Goal: Information Seeking & Learning: Learn about a topic

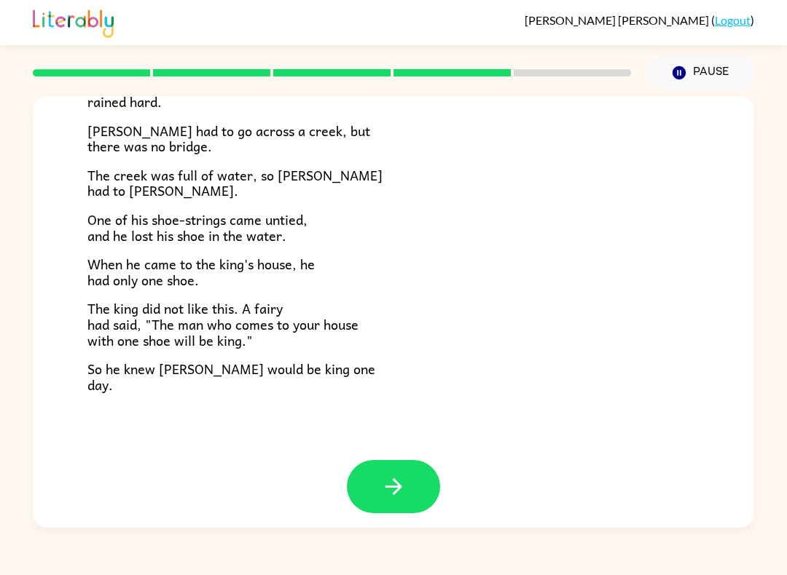
scroll to position [225, 0]
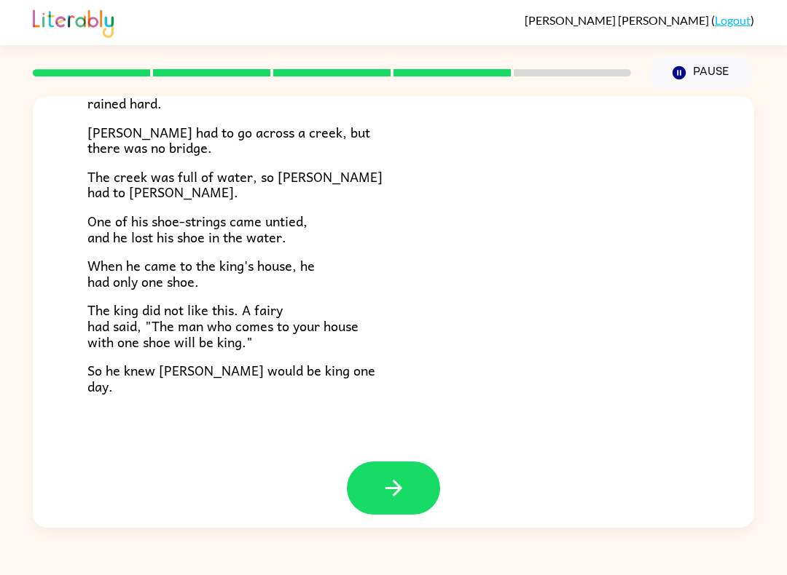
click at [406, 494] on button "button" at bounding box center [393, 488] width 93 height 53
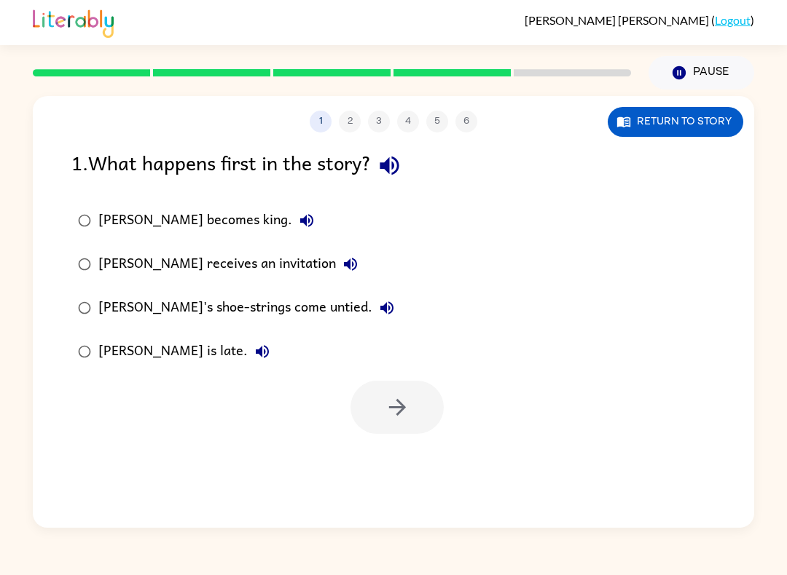
click at [400, 176] on icon "button" at bounding box center [389, 165] width 25 height 25
click at [300, 224] on icon "button" at bounding box center [306, 220] width 13 height 13
click at [344, 261] on icon "button" at bounding box center [350, 264] width 13 height 13
click at [378, 312] on icon "button" at bounding box center [386, 307] width 17 height 17
click at [248, 363] on button "Jason is late." at bounding box center [262, 351] width 29 height 29
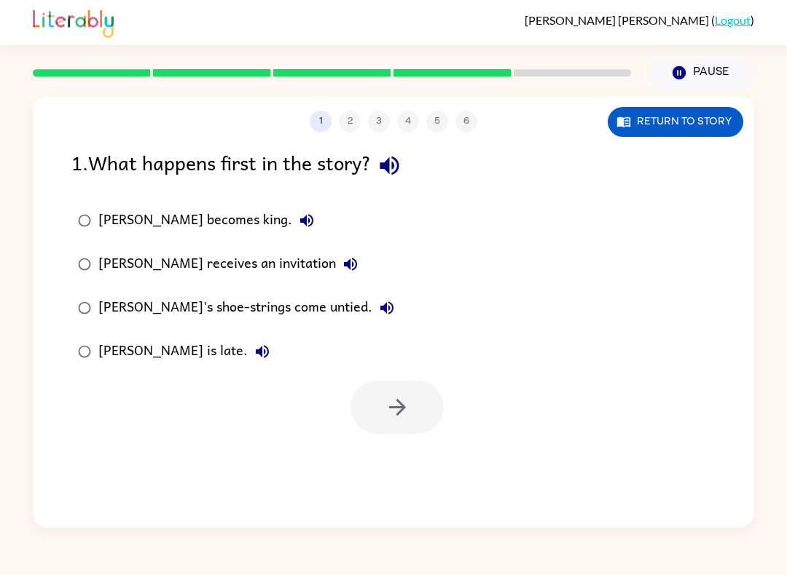
click at [344, 262] on icon "button" at bounding box center [350, 264] width 13 height 13
click at [395, 430] on button "button" at bounding box center [396, 407] width 93 height 53
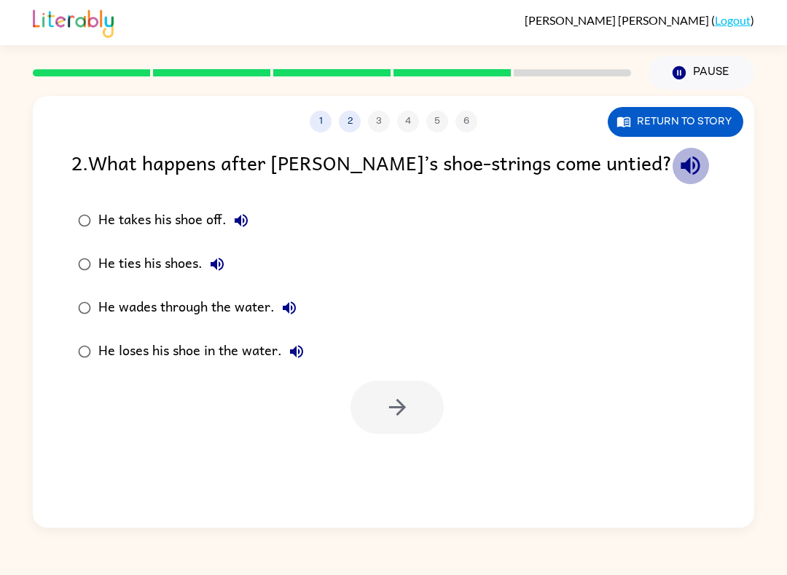
click at [696, 562] on div "Ella Jennings ( Logout ) Pause Pause 1 2 3 4 5 6 Return to story 2 . What happe…" at bounding box center [393, 287] width 787 height 575
click at [677, 175] on icon "button" at bounding box center [689, 165] width 25 height 25
click at [227, 220] on button "He takes his shoe off." at bounding box center [241, 220] width 29 height 29
click at [76, 205] on label "He takes his shoe off." at bounding box center [190, 221] width 255 height 44
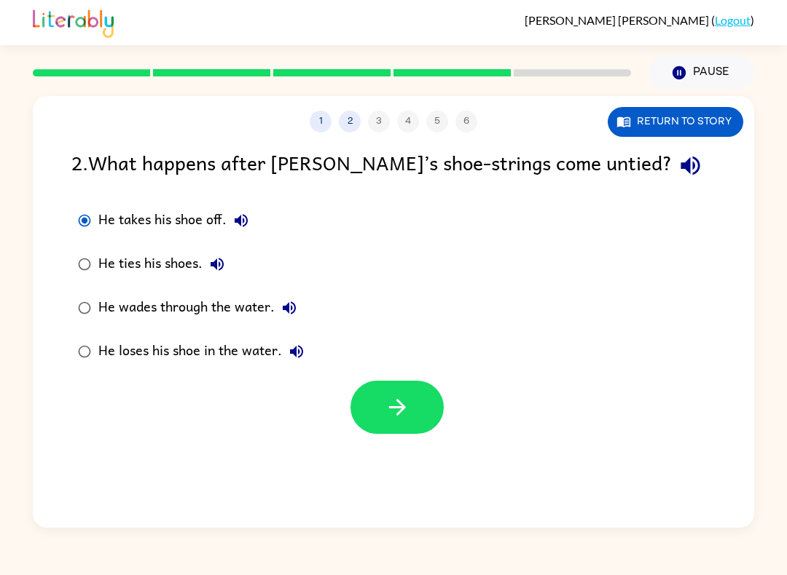
click at [409, 405] on icon "button" at bounding box center [397, 407] width 25 height 25
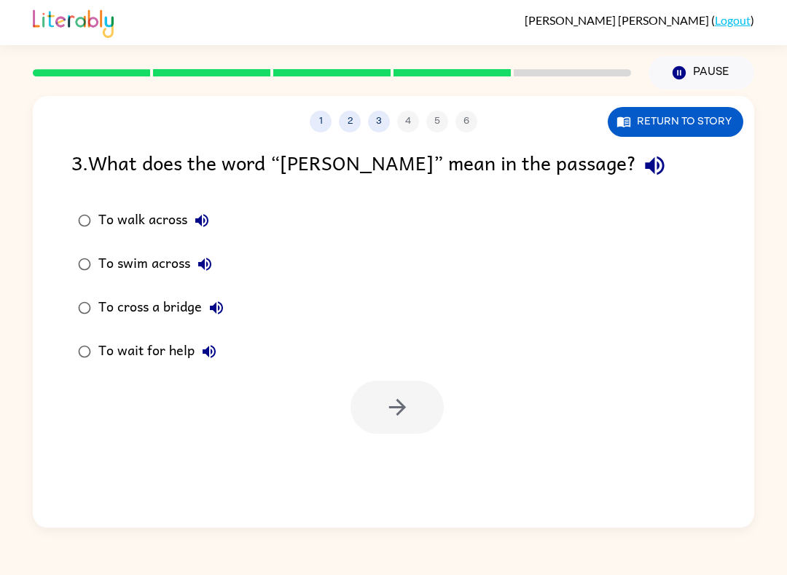
click at [645, 165] on icon "button" at bounding box center [654, 166] width 19 height 19
click at [636, 180] on button "button" at bounding box center [654, 165] width 37 height 37
click at [196, 217] on icon "button" at bounding box center [201, 220] width 17 height 17
click at [206, 225] on icon "button" at bounding box center [201, 220] width 13 height 13
click at [200, 224] on icon "button" at bounding box center [201, 220] width 13 height 13
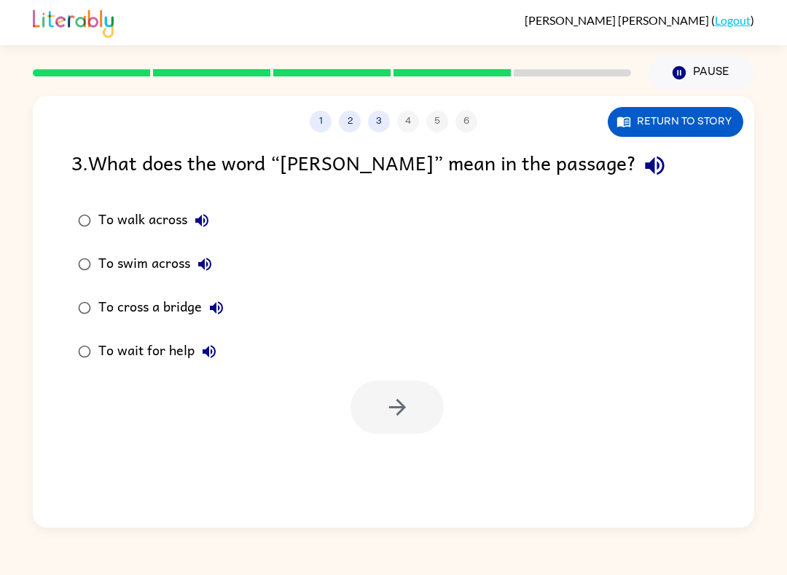
click at [212, 273] on icon "button" at bounding box center [204, 264] width 17 height 17
click at [220, 310] on icon "button" at bounding box center [216, 307] width 17 height 17
click at [200, 363] on button "To wait for help" at bounding box center [208, 351] width 29 height 29
click at [389, 398] on icon "button" at bounding box center [397, 407] width 25 height 25
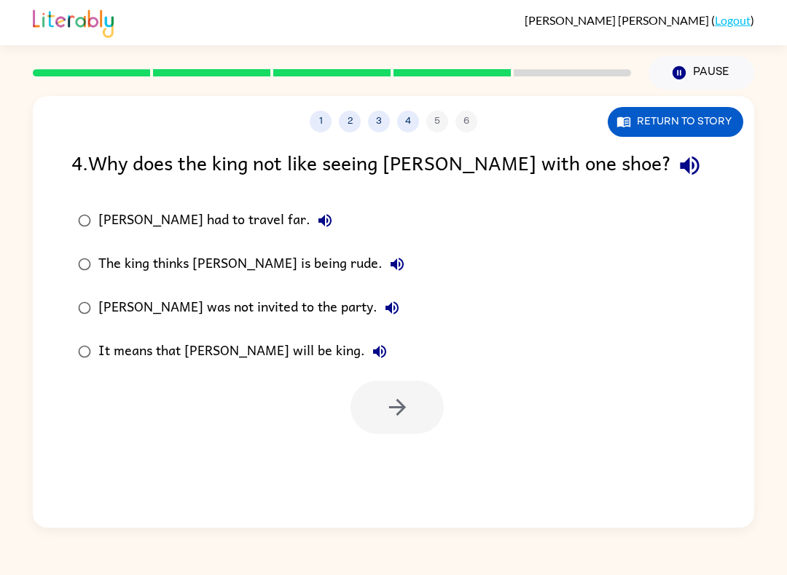
click at [582, 187] on div "4 . Why does the king not like seeing Jason with one shoe? Jason had to travel …" at bounding box center [393, 290] width 721 height 287
click at [677, 159] on icon "button" at bounding box center [689, 165] width 25 height 25
click at [310, 210] on button "Jason had to travel far." at bounding box center [324, 220] width 29 height 29
click at [390, 267] on icon "button" at bounding box center [396, 264] width 13 height 13
click at [383, 317] on icon "button" at bounding box center [391, 307] width 17 height 17
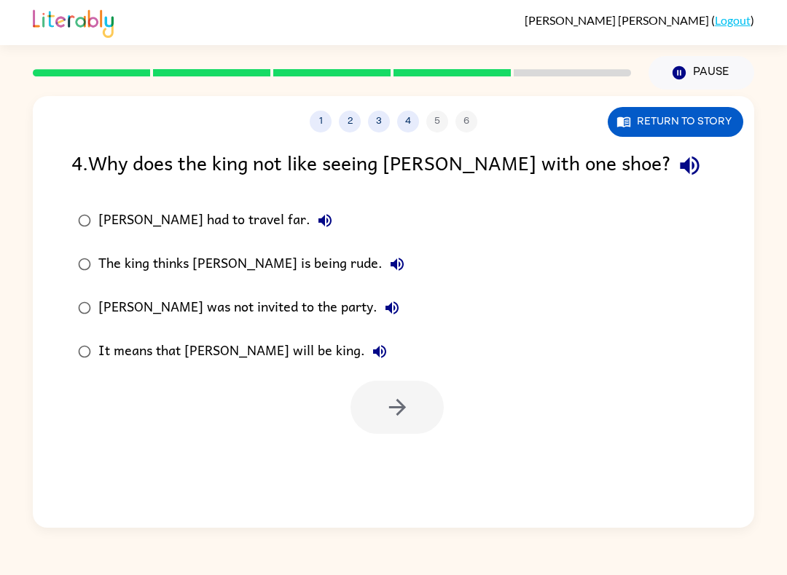
click at [385, 304] on icon "button" at bounding box center [391, 308] width 13 height 13
click at [385, 312] on icon "button" at bounding box center [391, 308] width 13 height 13
click at [383, 315] on icon "button" at bounding box center [391, 307] width 17 height 17
click at [371, 358] on icon "button" at bounding box center [379, 351] width 17 height 17
click at [59, 353] on div "4 . Why does the king not like seeing Jason with one shoe? Jason had to travel …" at bounding box center [393, 290] width 721 height 287
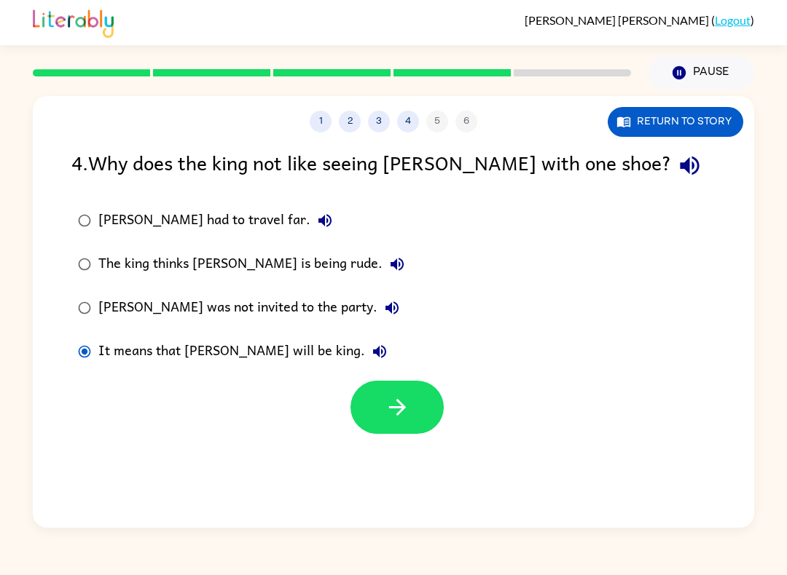
click at [401, 420] on icon "button" at bounding box center [397, 407] width 25 height 25
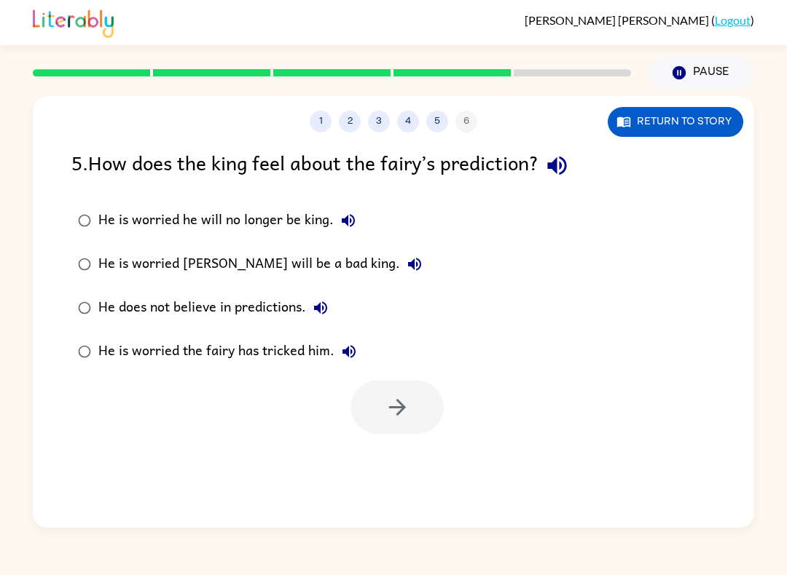
click at [557, 162] on icon "button" at bounding box center [556, 165] width 25 height 25
click at [344, 224] on icon "button" at bounding box center [348, 220] width 13 height 13
click at [400, 267] on button "He is worried Jason will be a bad king." at bounding box center [414, 264] width 29 height 29
click at [327, 322] on button "He does not believe in predictions." at bounding box center [320, 308] width 29 height 29
click at [326, 322] on button "He does not believe in predictions." at bounding box center [320, 308] width 29 height 29
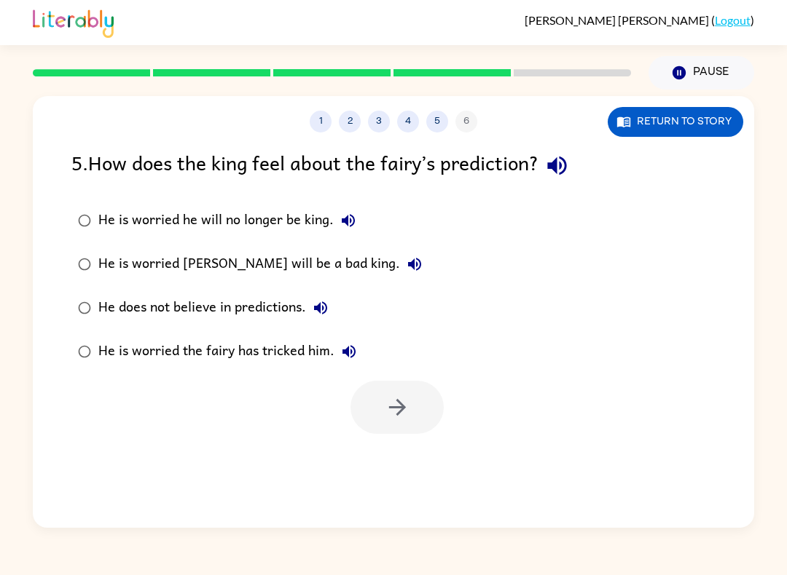
click at [319, 307] on icon "button" at bounding box center [320, 308] width 13 height 13
click at [351, 360] on icon "button" at bounding box center [348, 351] width 17 height 17
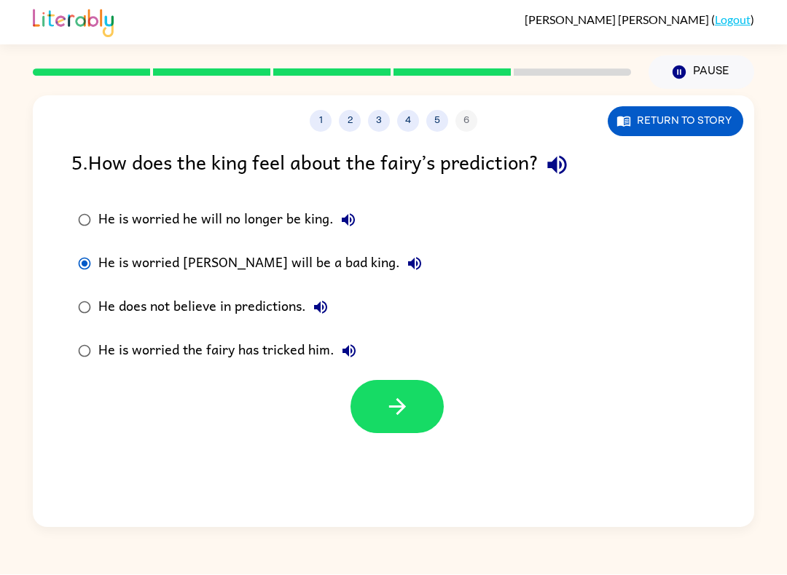
click at [414, 407] on button "button" at bounding box center [396, 407] width 93 height 53
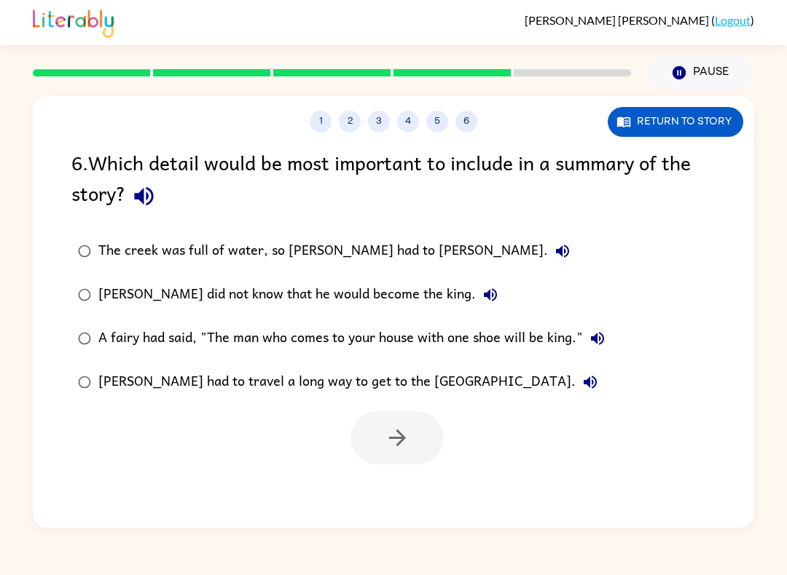
click at [141, 205] on icon "button" at bounding box center [143, 196] width 25 height 25
click at [554, 256] on icon "button" at bounding box center [562, 251] width 17 height 17
click at [405, 451] on icon "button" at bounding box center [397, 437] width 25 height 25
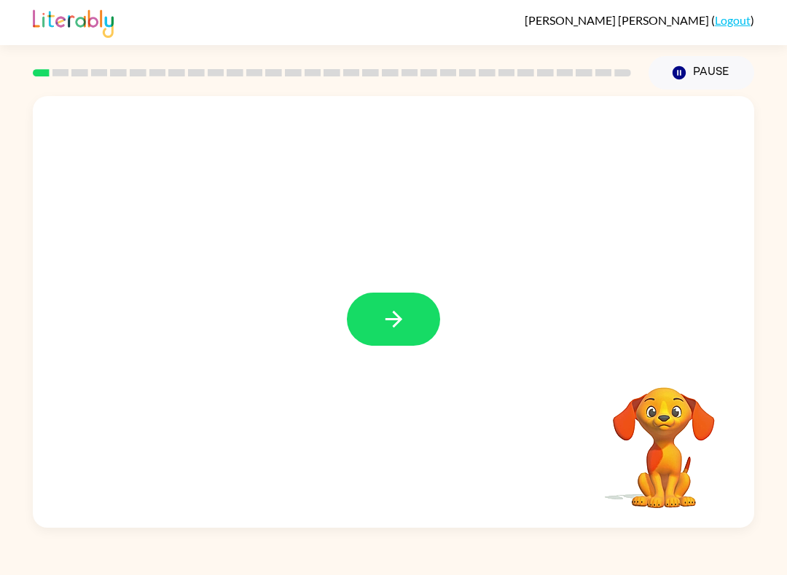
click at [401, 323] on icon "button" at bounding box center [393, 319] width 25 height 25
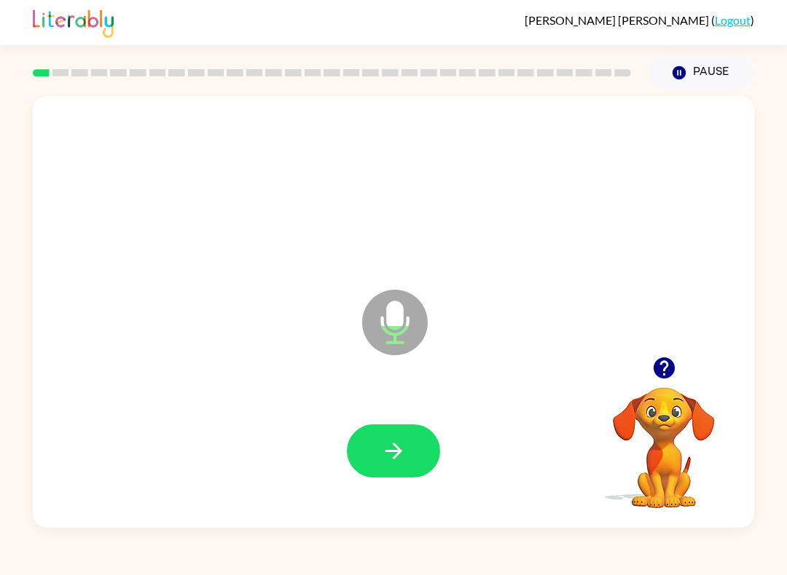
click at [422, 468] on button "button" at bounding box center [393, 451] width 93 height 53
click at [414, 460] on button "button" at bounding box center [393, 451] width 93 height 53
click at [401, 453] on icon "button" at bounding box center [393, 451] width 17 height 17
click at [401, 449] on icon "button" at bounding box center [393, 450] width 25 height 25
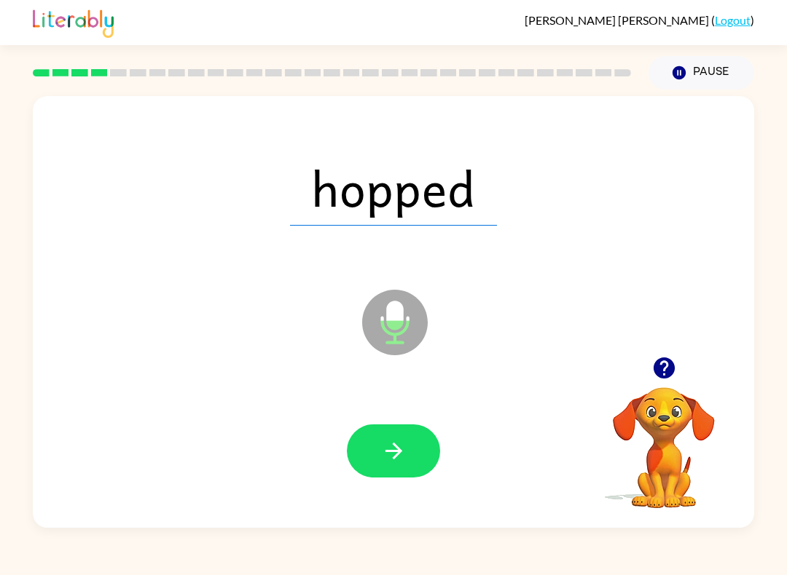
click at [410, 459] on button "button" at bounding box center [393, 451] width 93 height 53
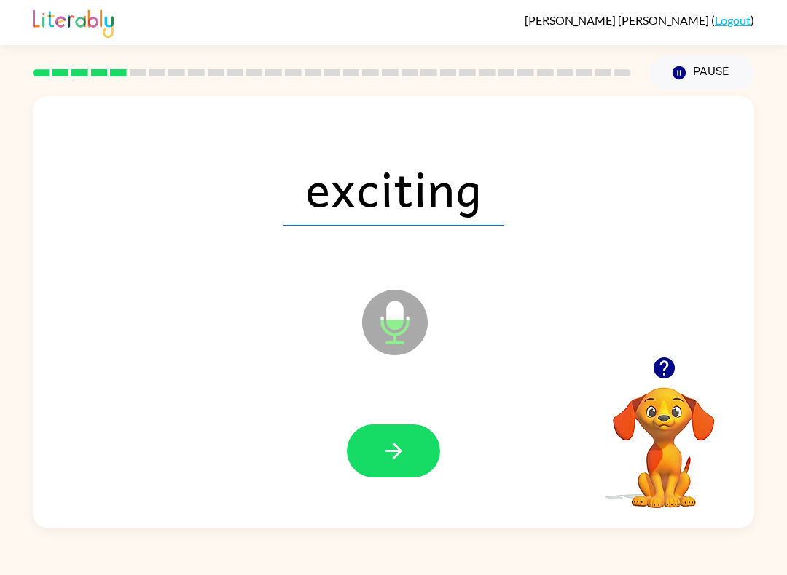
click at [411, 478] on button "button" at bounding box center [393, 451] width 93 height 53
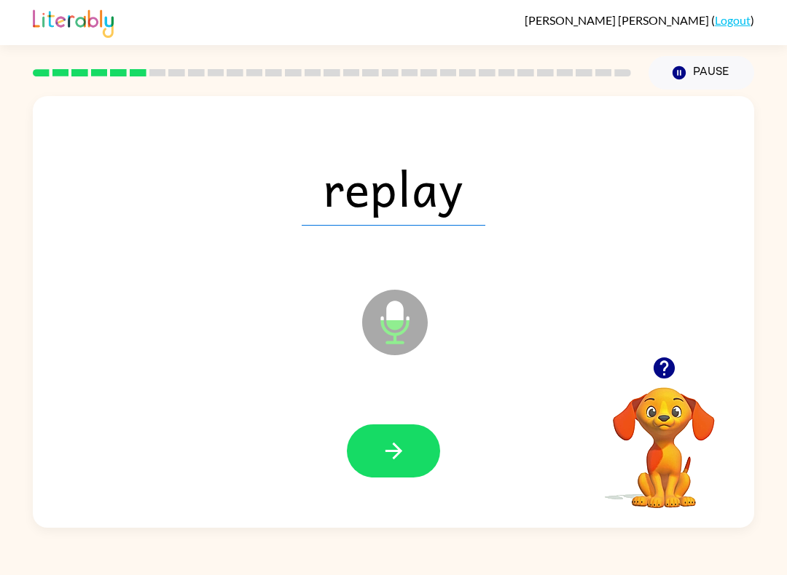
click at [408, 450] on button "button" at bounding box center [393, 451] width 93 height 53
click at [422, 431] on button "button" at bounding box center [393, 451] width 93 height 53
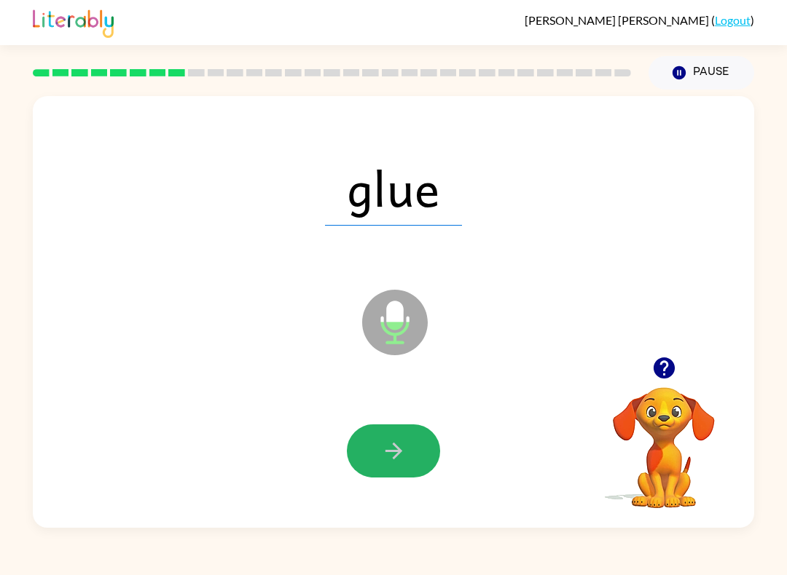
click at [410, 452] on button "button" at bounding box center [393, 451] width 93 height 53
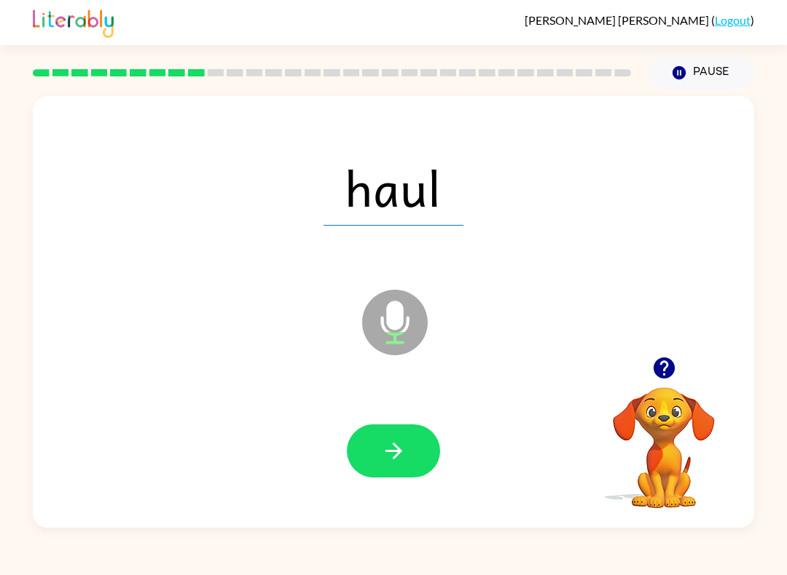
click at [411, 460] on button "button" at bounding box center [393, 451] width 93 height 53
click at [420, 455] on button "button" at bounding box center [393, 451] width 93 height 53
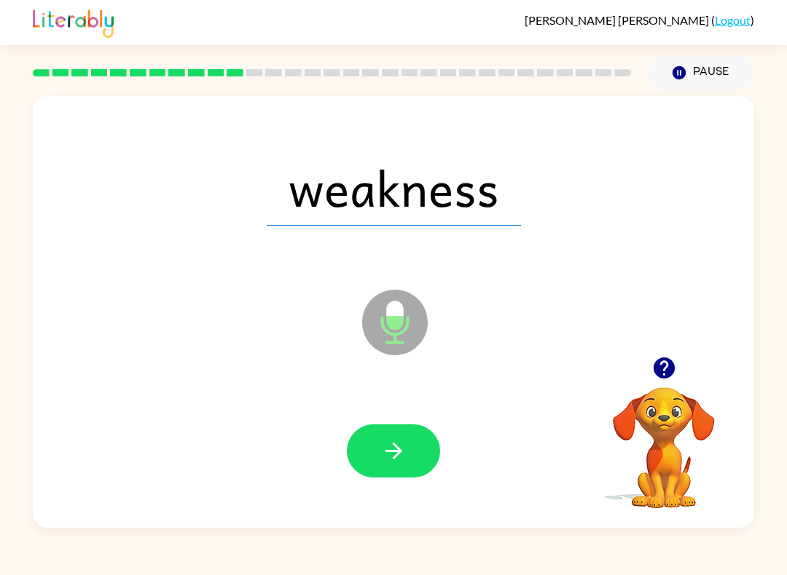
click at [403, 472] on button "button" at bounding box center [393, 451] width 93 height 53
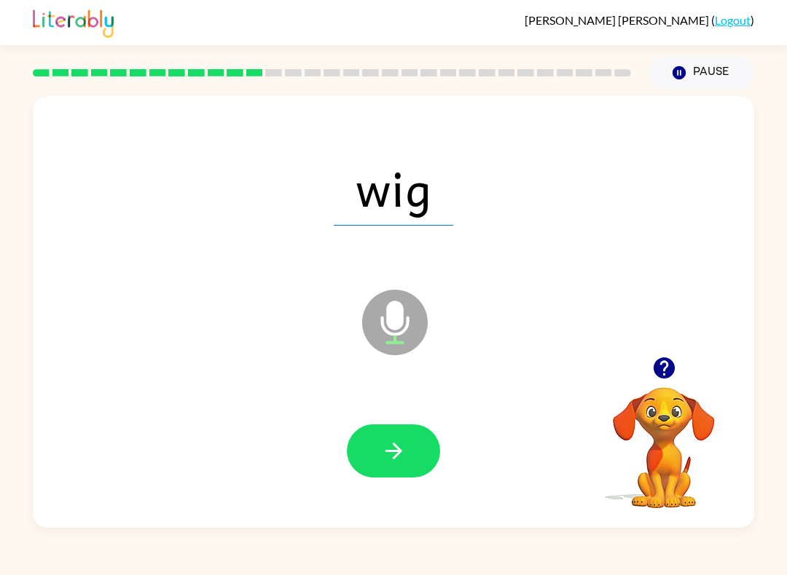
click at [389, 476] on button "button" at bounding box center [393, 451] width 93 height 53
click at [409, 465] on button "button" at bounding box center [393, 451] width 93 height 53
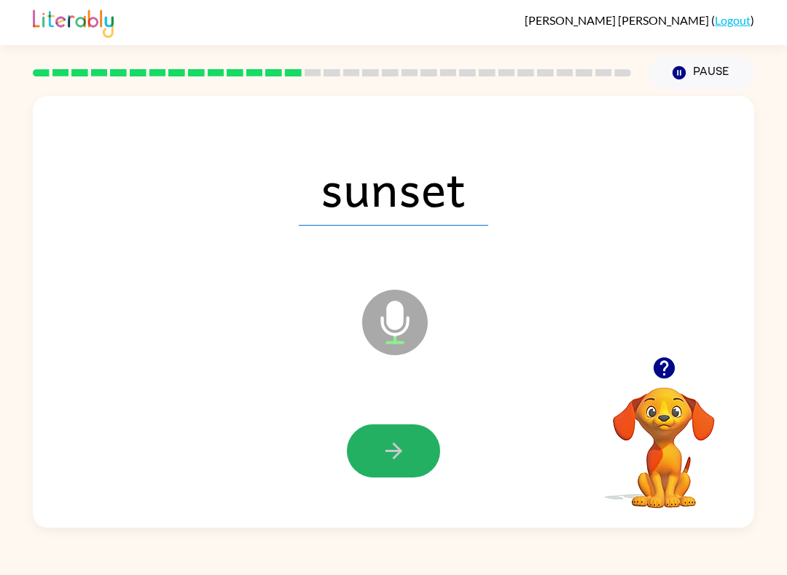
click at [405, 460] on icon "button" at bounding box center [393, 450] width 25 height 25
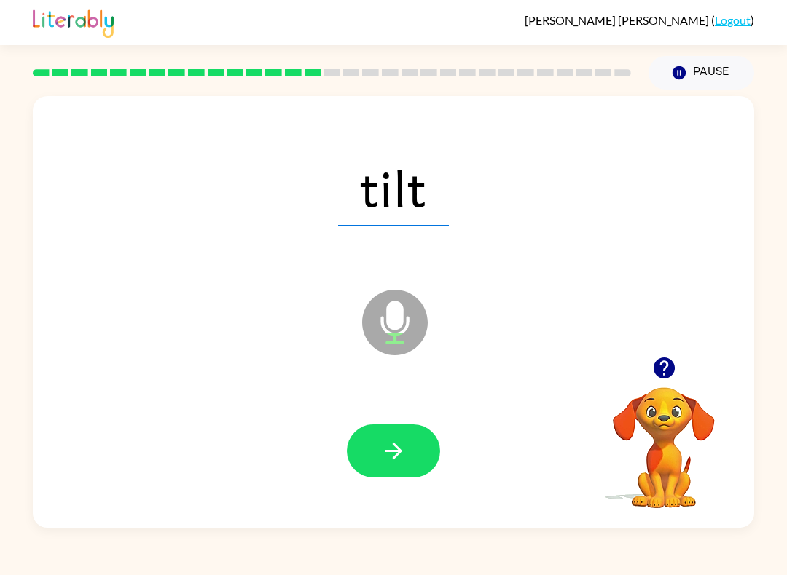
click at [386, 452] on icon "button" at bounding box center [393, 451] width 17 height 17
click at [416, 438] on button "button" at bounding box center [393, 451] width 93 height 53
click at [409, 459] on button "button" at bounding box center [393, 451] width 93 height 53
click at [422, 457] on button "button" at bounding box center [393, 451] width 93 height 53
click at [410, 450] on button "button" at bounding box center [393, 451] width 93 height 53
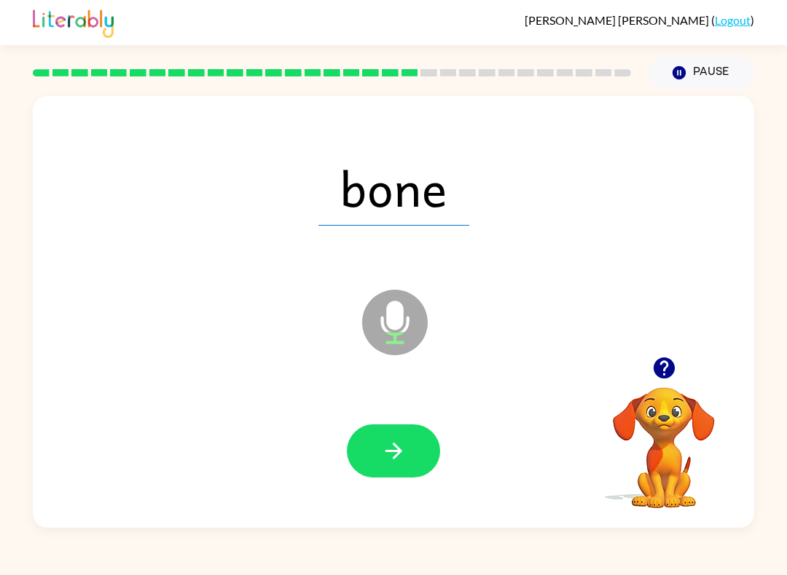
click at [413, 468] on button "button" at bounding box center [393, 451] width 93 height 53
click at [424, 457] on button "button" at bounding box center [393, 451] width 93 height 53
click at [412, 443] on button "button" at bounding box center [393, 451] width 93 height 53
click at [407, 459] on button "button" at bounding box center [393, 451] width 93 height 53
click at [415, 451] on button "button" at bounding box center [393, 451] width 93 height 53
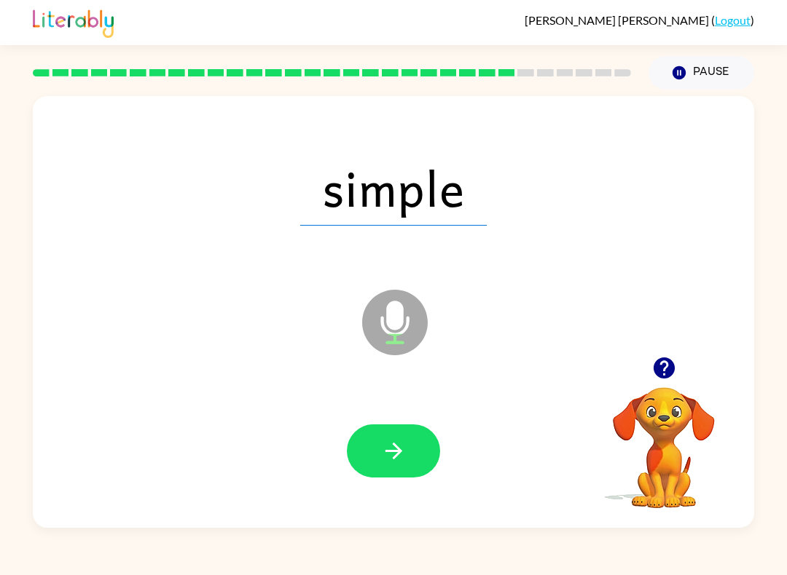
click at [398, 478] on button "button" at bounding box center [393, 451] width 93 height 53
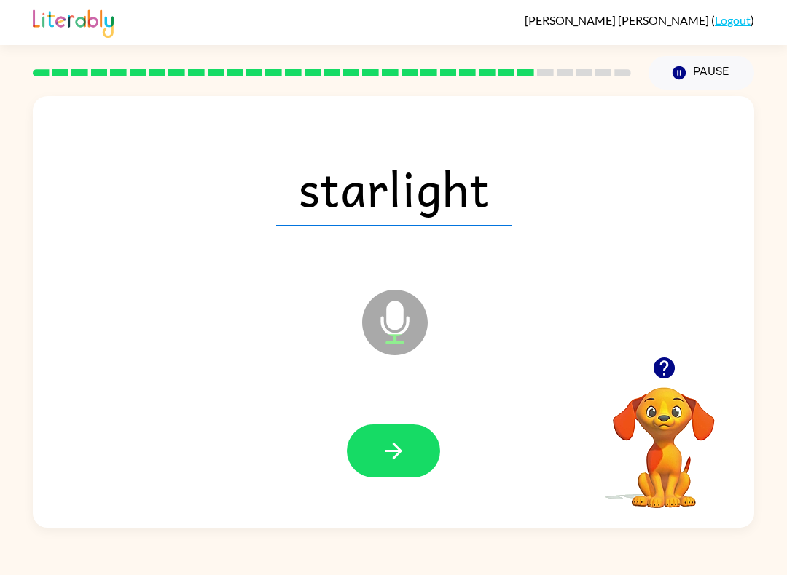
click at [422, 449] on button "button" at bounding box center [393, 451] width 93 height 53
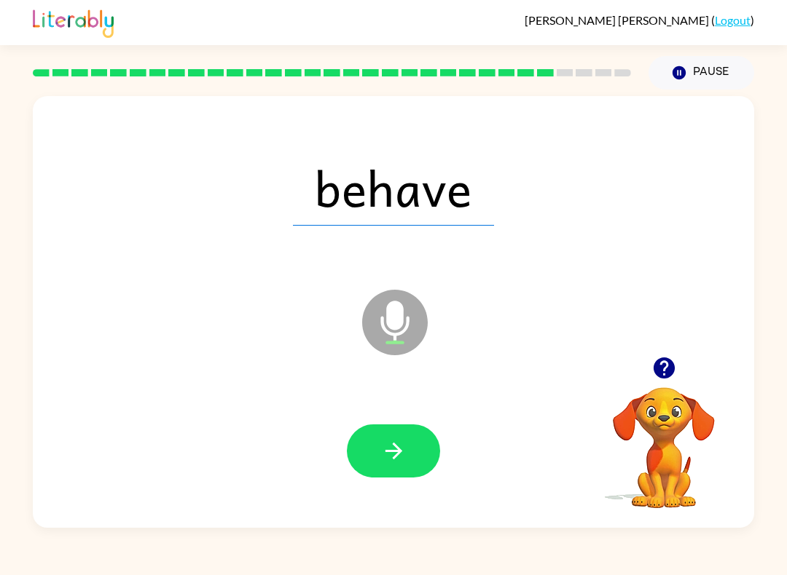
click at [413, 478] on button "button" at bounding box center [393, 451] width 93 height 53
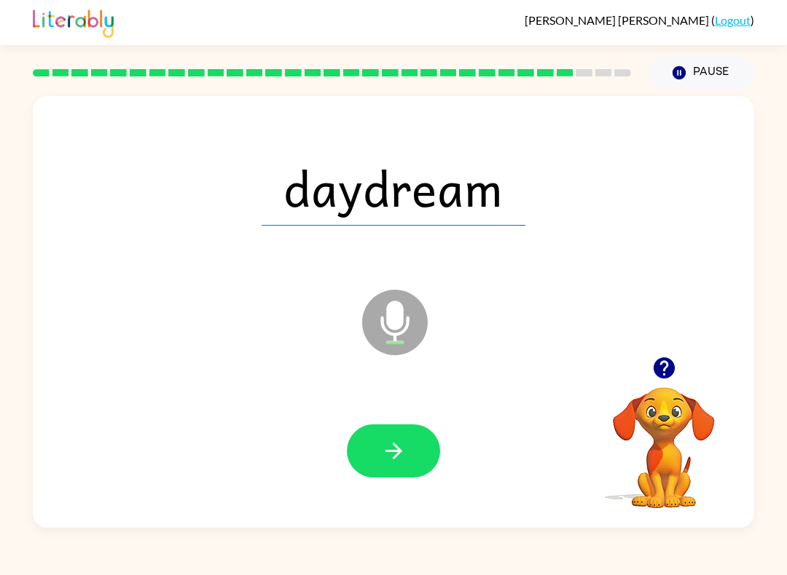
click at [417, 459] on button "button" at bounding box center [393, 451] width 93 height 53
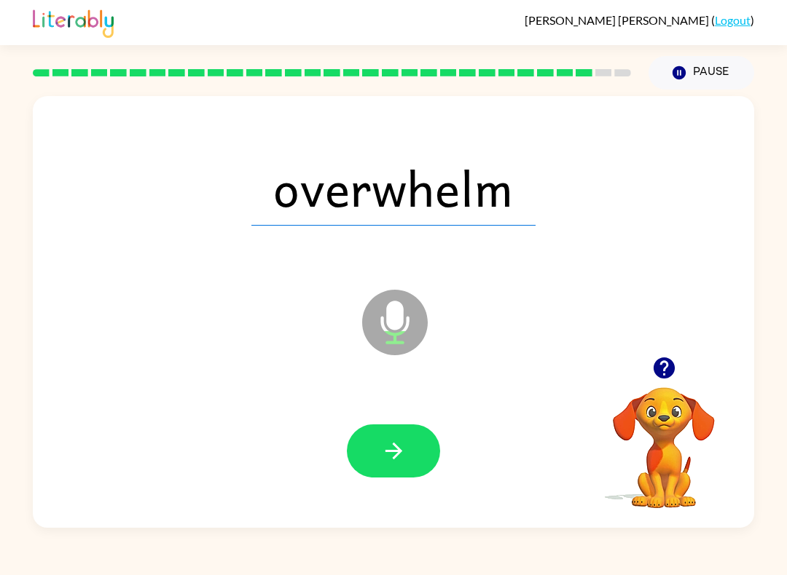
click at [412, 448] on button "button" at bounding box center [393, 451] width 93 height 53
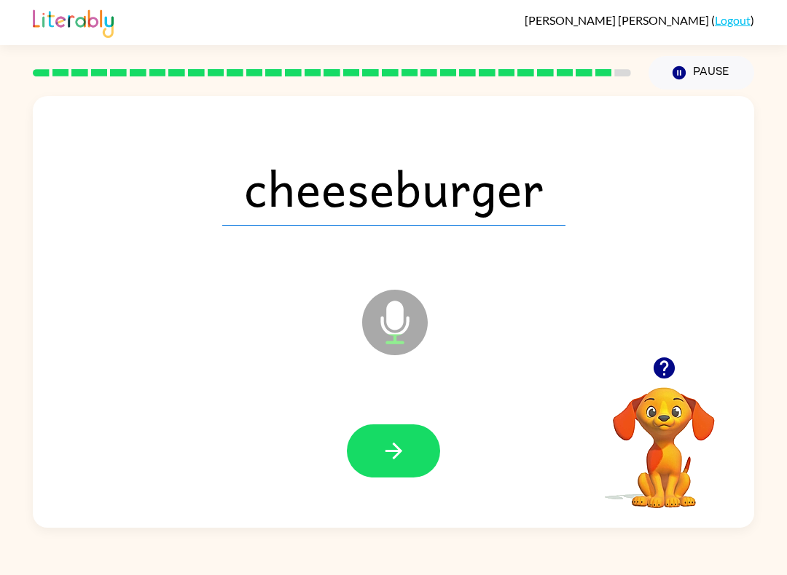
click at [410, 460] on button "button" at bounding box center [393, 451] width 93 height 53
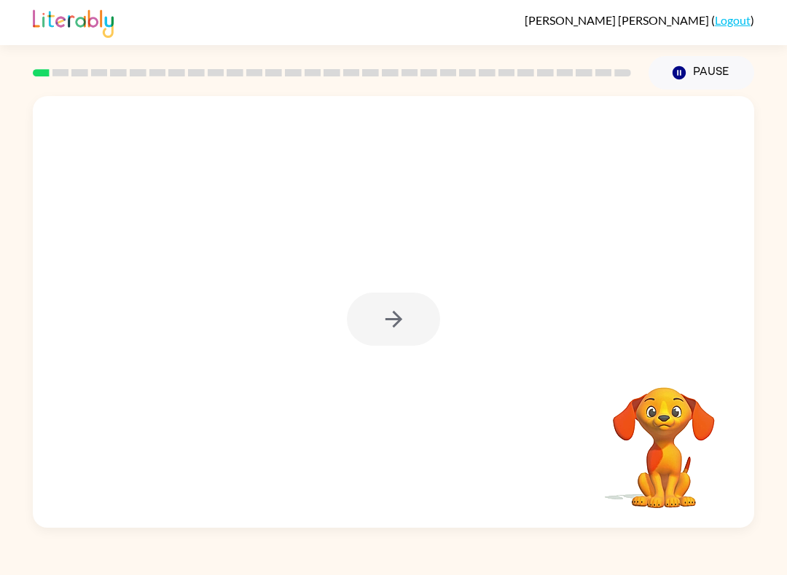
click at [410, 318] on div at bounding box center [393, 319] width 93 height 53
click at [389, 334] on button "button" at bounding box center [393, 319] width 93 height 53
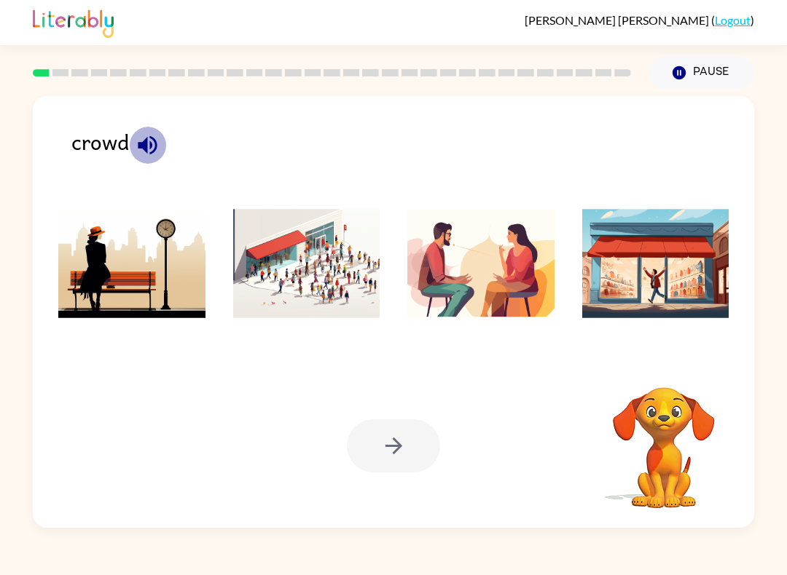
click at [143, 140] on icon "button" at bounding box center [147, 145] width 25 height 25
click at [331, 243] on img at bounding box center [306, 263] width 147 height 109
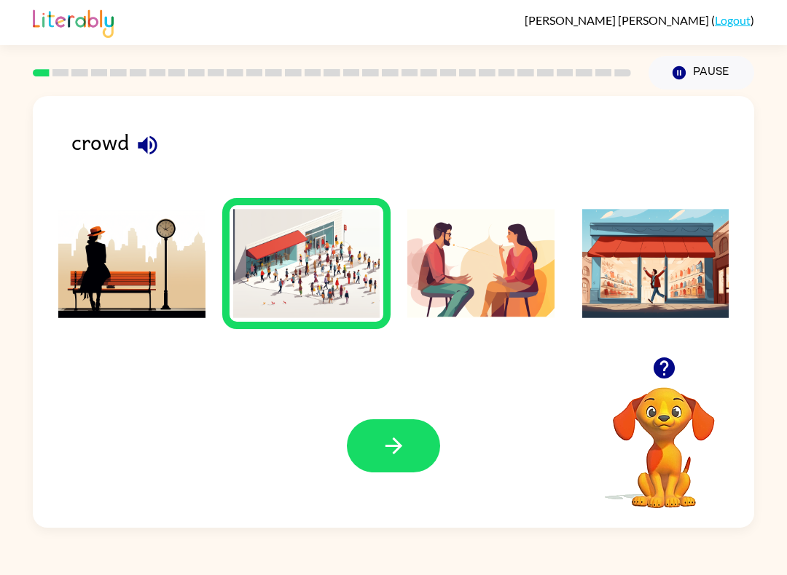
click at [417, 455] on button "button" at bounding box center [393, 446] width 93 height 53
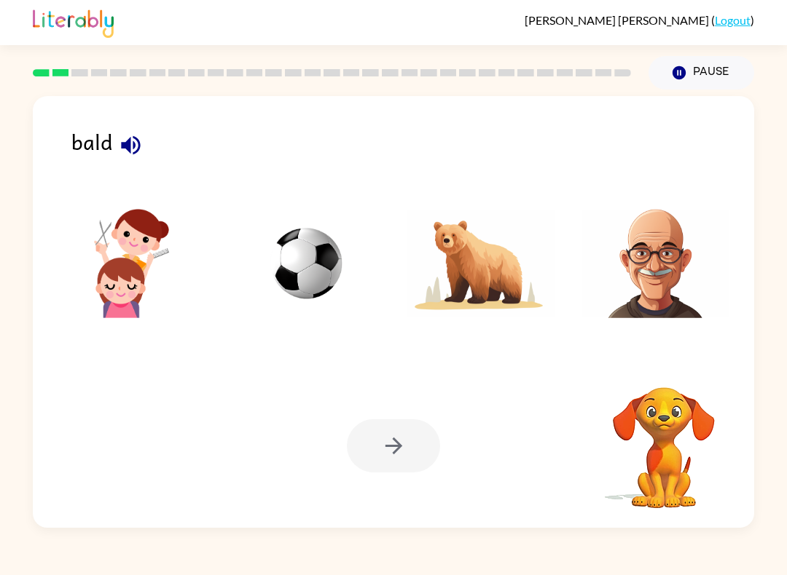
click at [134, 158] on icon "button" at bounding box center [130, 145] width 25 height 25
click at [669, 275] on img at bounding box center [655, 263] width 147 height 109
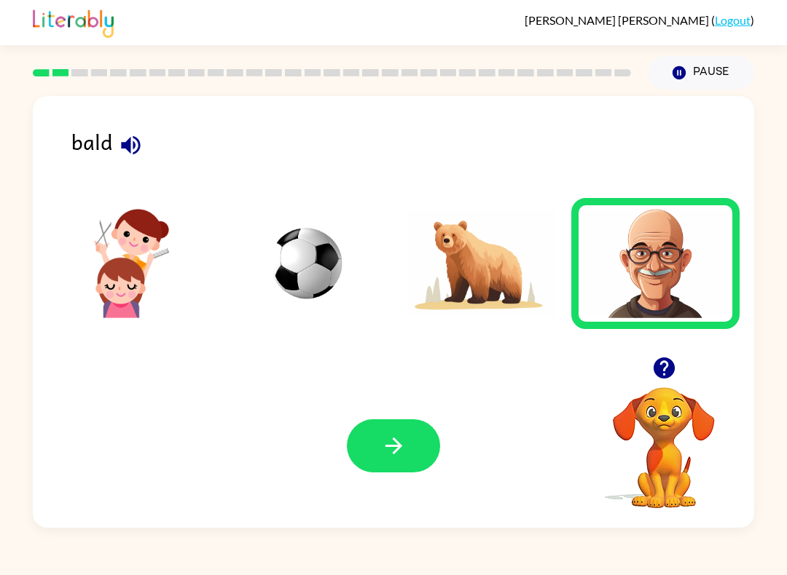
click at [433, 460] on button "button" at bounding box center [393, 446] width 93 height 53
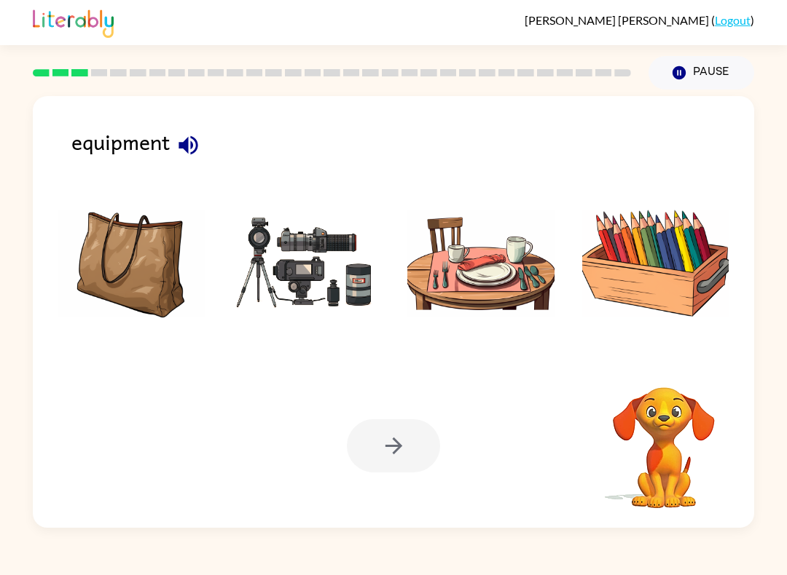
click at [194, 151] on icon "button" at bounding box center [187, 144] width 19 height 19
click at [178, 152] on icon "button" at bounding box center [188, 145] width 25 height 25
click at [192, 152] on icon "button" at bounding box center [188, 145] width 25 height 25
click at [177, 154] on icon "button" at bounding box center [188, 145] width 25 height 25
click at [327, 277] on img at bounding box center [306, 263] width 147 height 109
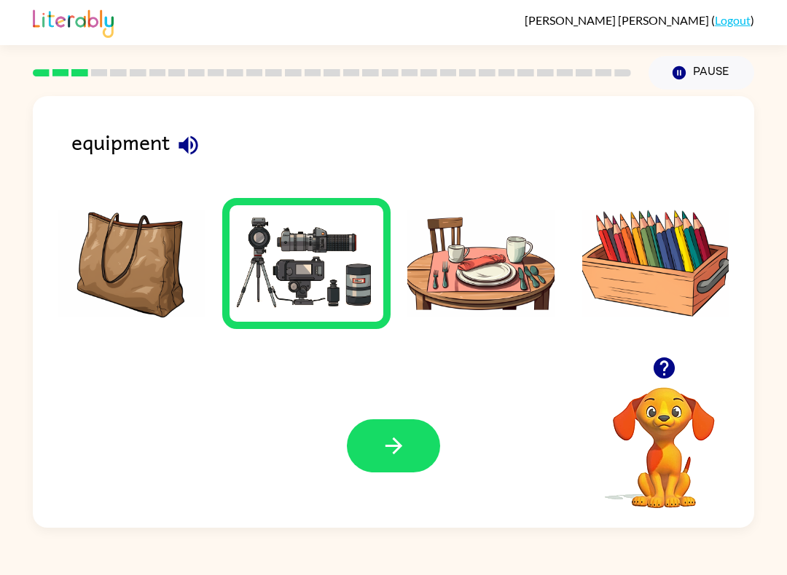
click at [415, 438] on button "button" at bounding box center [393, 446] width 93 height 53
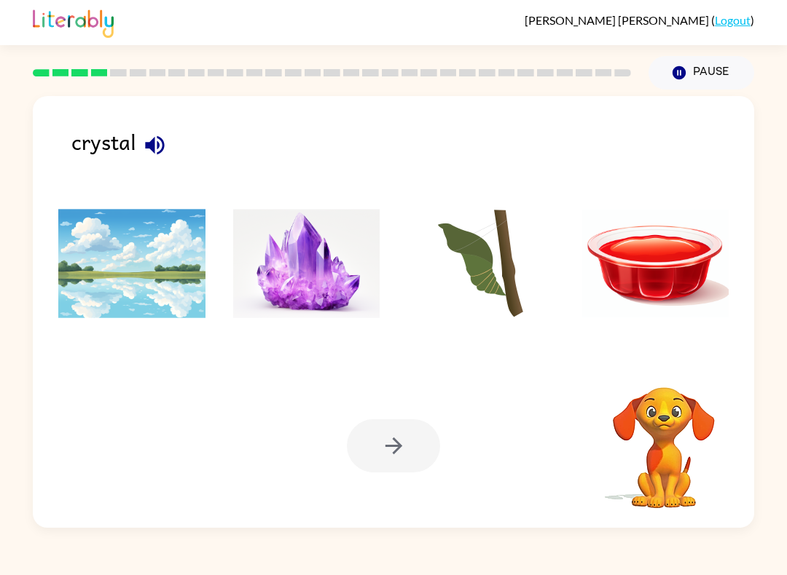
click at [156, 138] on icon "button" at bounding box center [154, 145] width 25 height 25
click at [146, 149] on icon "button" at bounding box center [154, 144] width 19 height 19
click at [143, 149] on icon "button" at bounding box center [154, 145] width 25 height 25
click at [156, 150] on icon "button" at bounding box center [154, 145] width 25 height 25
click at [149, 152] on icon "button" at bounding box center [154, 145] width 25 height 25
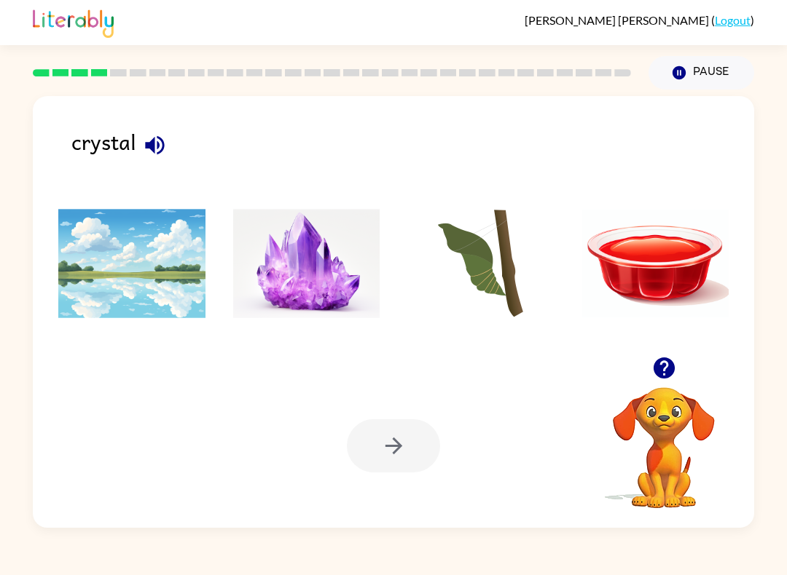
click at [307, 283] on img at bounding box center [306, 263] width 147 height 109
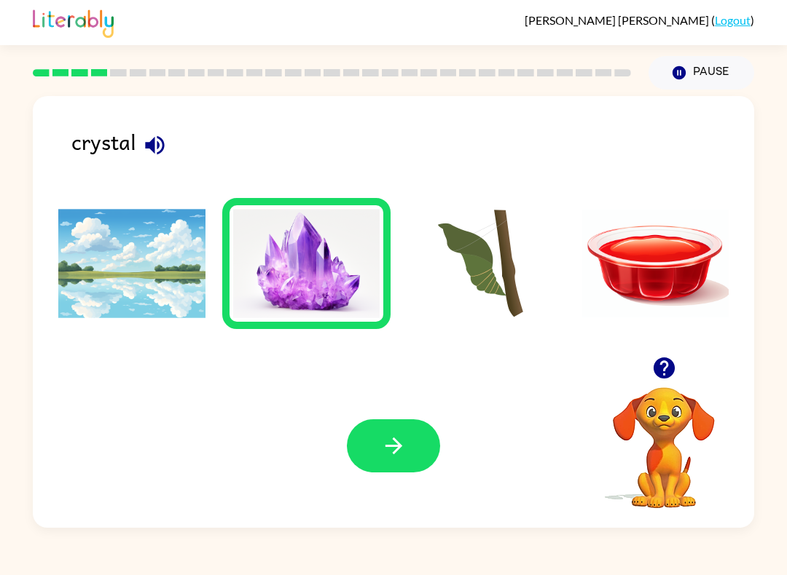
click at [395, 445] on icon "button" at bounding box center [393, 445] width 25 height 25
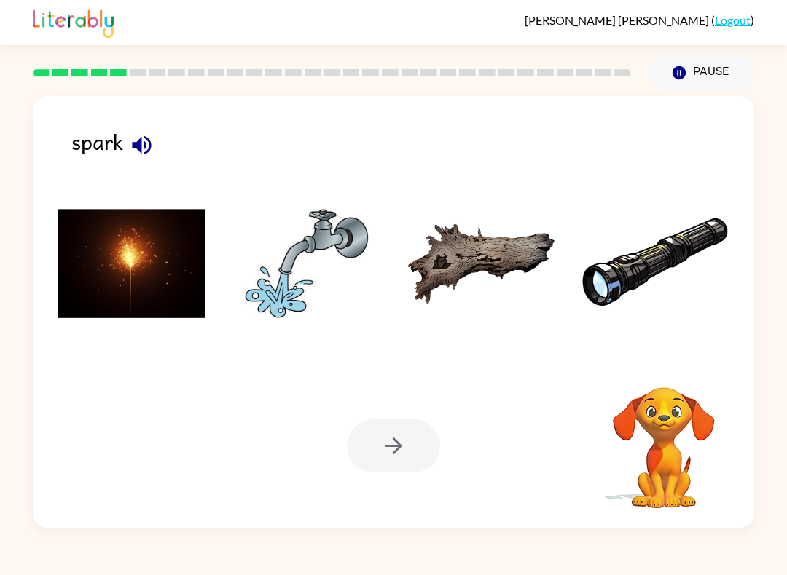
click at [149, 142] on icon "button" at bounding box center [141, 144] width 19 height 19
click at [154, 273] on img at bounding box center [131, 263] width 147 height 109
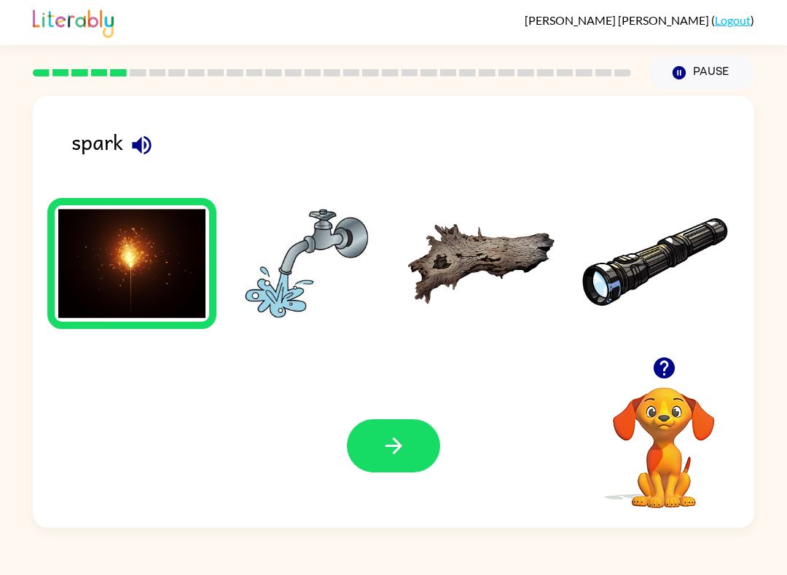
click at [413, 464] on button "button" at bounding box center [393, 446] width 93 height 53
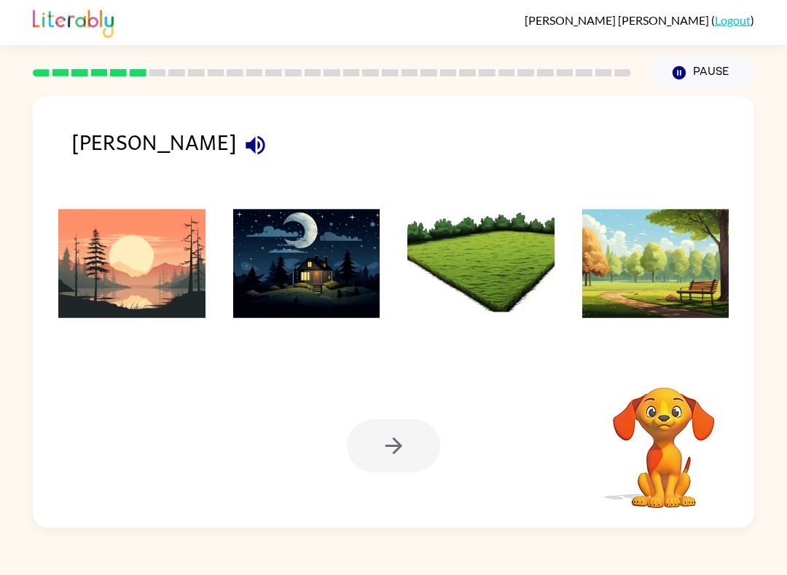
click at [243, 150] on icon "button" at bounding box center [255, 145] width 25 height 25
click at [243, 158] on icon "button" at bounding box center [255, 145] width 25 height 25
click at [245, 147] on icon "button" at bounding box center [254, 144] width 19 height 19
click at [245, 148] on icon "button" at bounding box center [254, 144] width 19 height 19
click at [106, 270] on img at bounding box center [131, 263] width 147 height 109
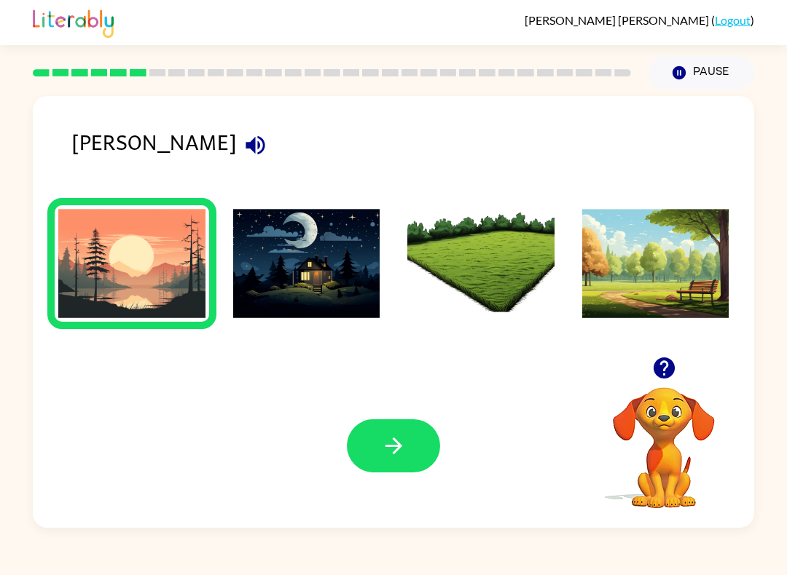
click at [425, 433] on button "button" at bounding box center [393, 446] width 93 height 53
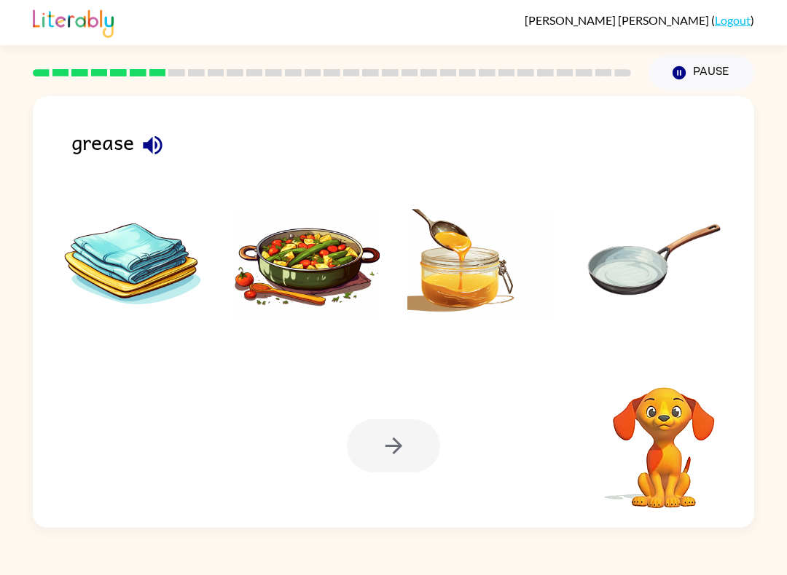
click at [150, 146] on icon "button" at bounding box center [152, 144] width 19 height 19
click at [309, 264] on img at bounding box center [306, 263] width 147 height 109
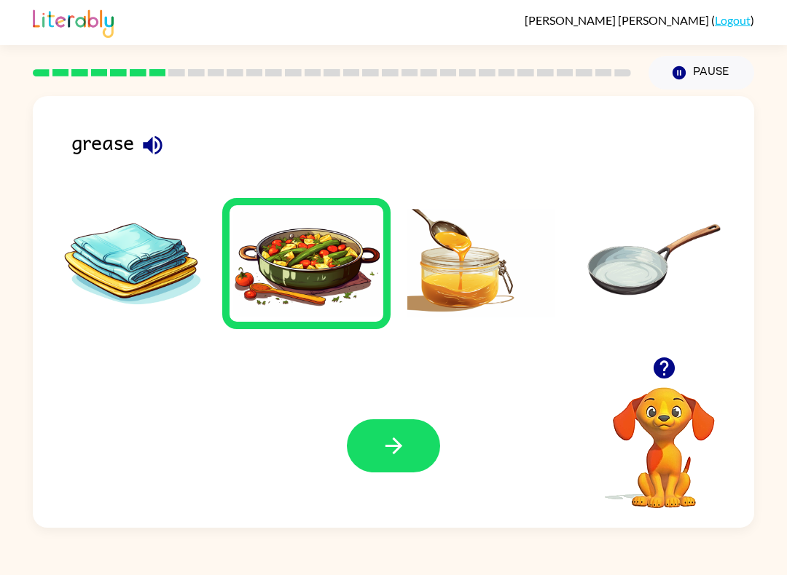
click at [406, 457] on button "button" at bounding box center [393, 446] width 93 height 53
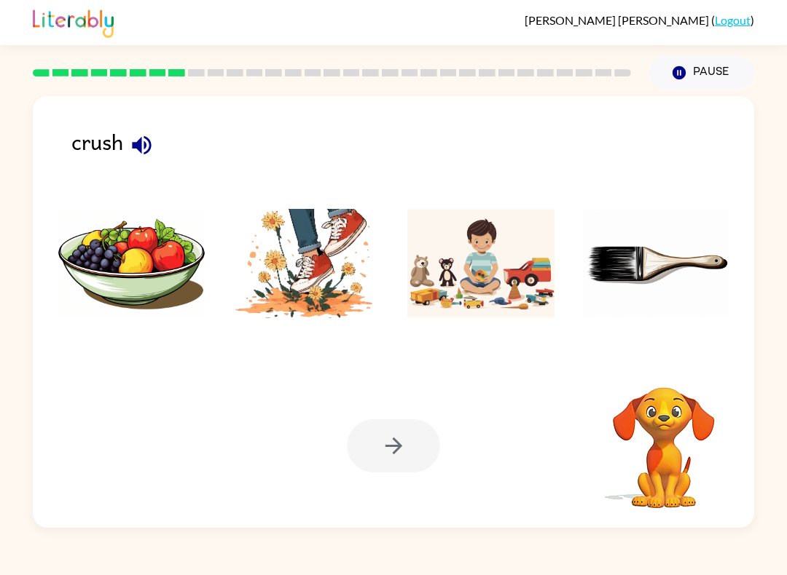
click at [136, 135] on icon "button" at bounding box center [141, 145] width 25 height 25
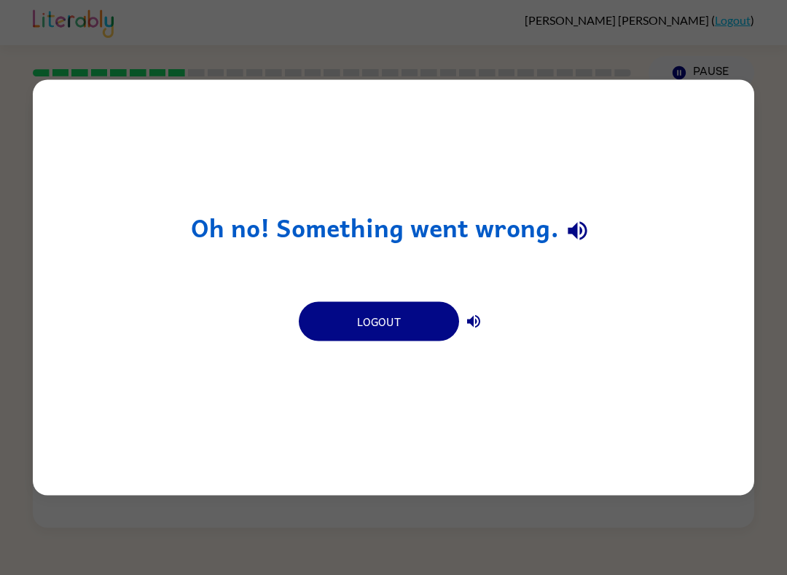
click at [553, 236] on h1 "Oh no! Something went wrong." at bounding box center [393, 230] width 405 height 37
click at [552, 236] on h1 "Oh no! Something went wrong." at bounding box center [393, 230] width 405 height 37
click at [574, 233] on icon "button" at bounding box center [576, 230] width 19 height 19
click at [473, 324] on icon "button" at bounding box center [473, 321] width 13 height 13
click at [427, 324] on button "Logout" at bounding box center [379, 321] width 160 height 39
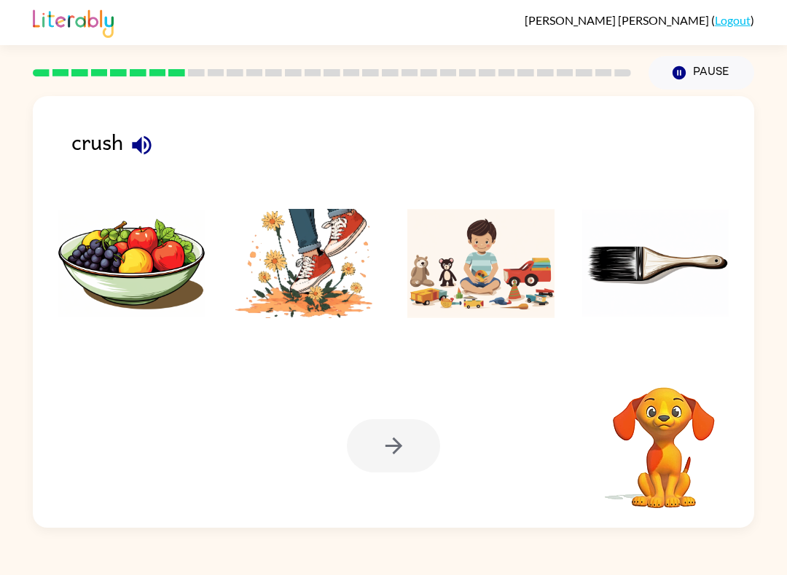
click at [143, 146] on icon "button" at bounding box center [141, 145] width 25 height 25
click at [307, 244] on img at bounding box center [306, 263] width 147 height 109
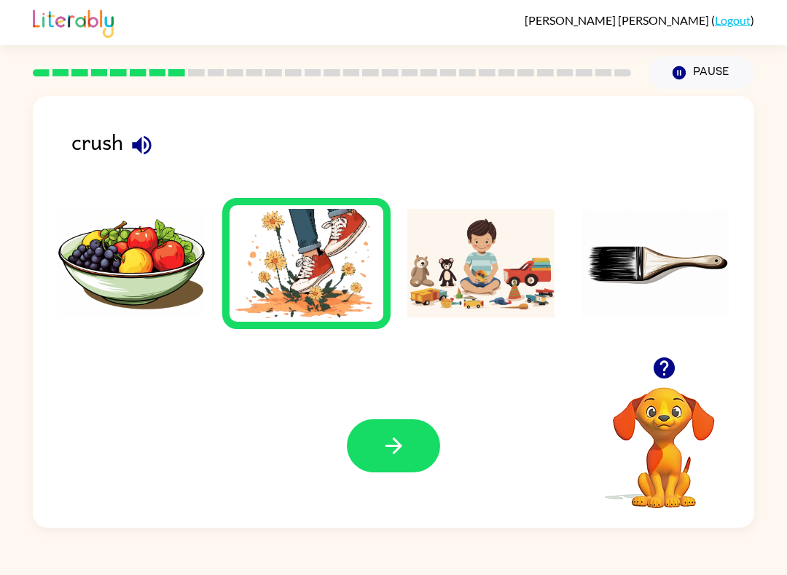
click at [388, 453] on icon "button" at bounding box center [393, 445] width 25 height 25
click at [119, 207] on li at bounding box center [131, 263] width 169 height 131
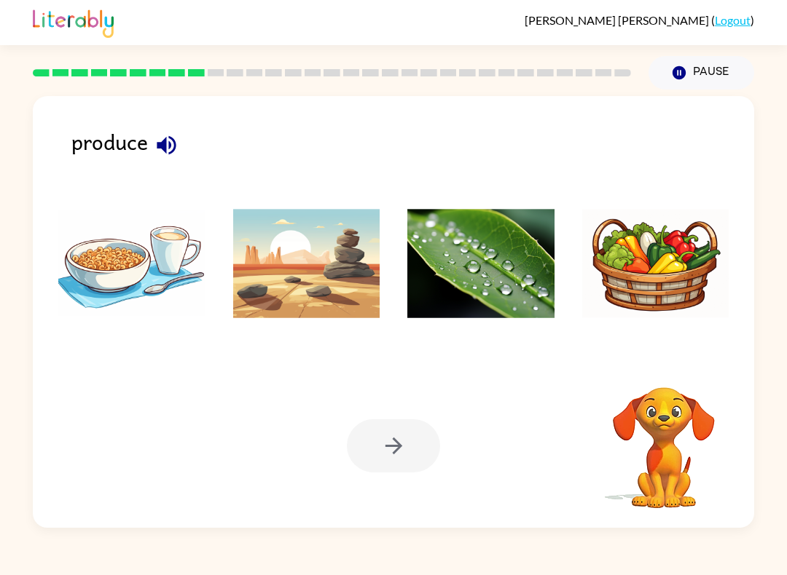
click at [162, 154] on icon "button" at bounding box center [166, 145] width 25 height 25
click at [159, 146] on icon "button" at bounding box center [166, 144] width 19 height 19
click at [438, 302] on img at bounding box center [480, 263] width 147 height 109
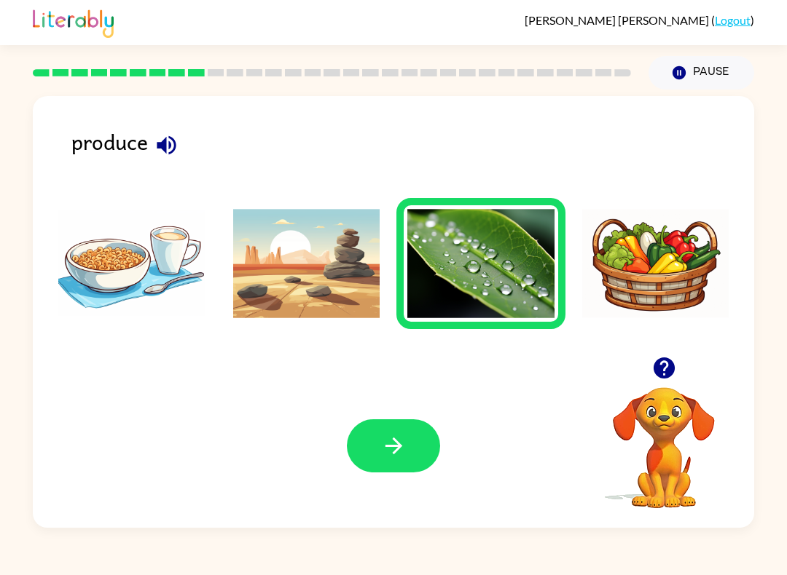
click at [366, 435] on button "button" at bounding box center [393, 446] width 93 height 53
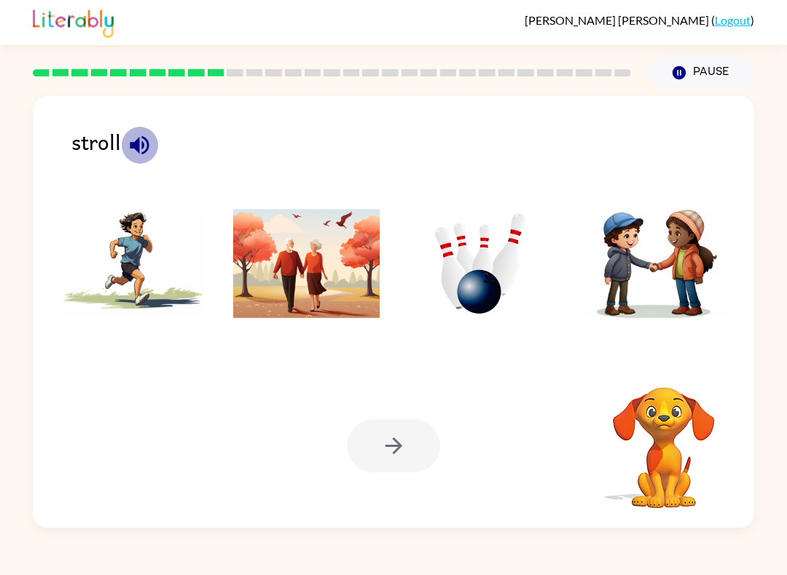
click at [133, 154] on icon "button" at bounding box center [139, 145] width 25 height 25
click at [141, 155] on icon "button" at bounding box center [139, 145] width 25 height 25
click at [98, 265] on img at bounding box center [131, 263] width 147 height 109
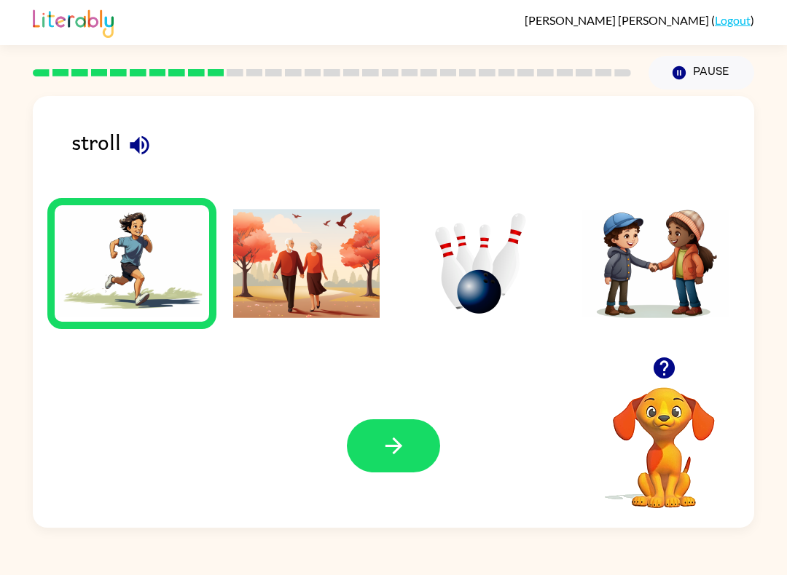
click at [145, 158] on icon "button" at bounding box center [139, 145] width 25 height 25
click at [292, 280] on img at bounding box center [306, 263] width 147 height 109
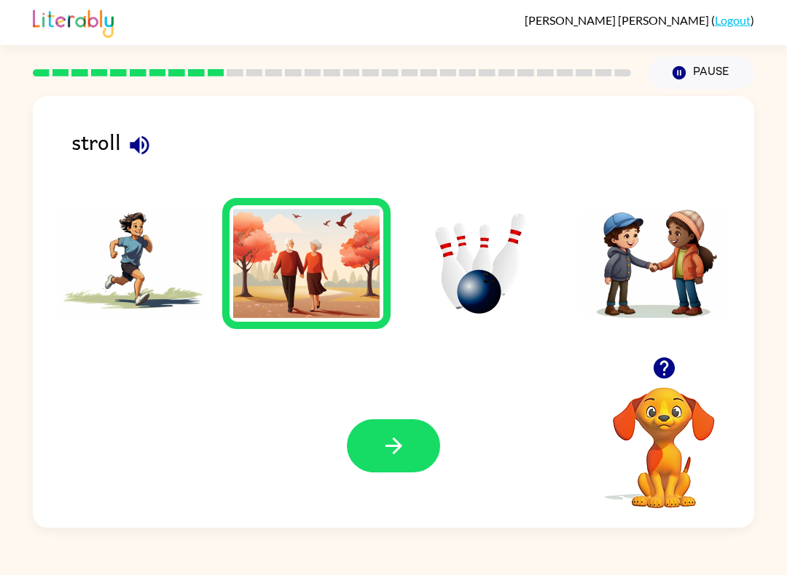
click at [397, 453] on icon "button" at bounding box center [393, 445] width 25 height 25
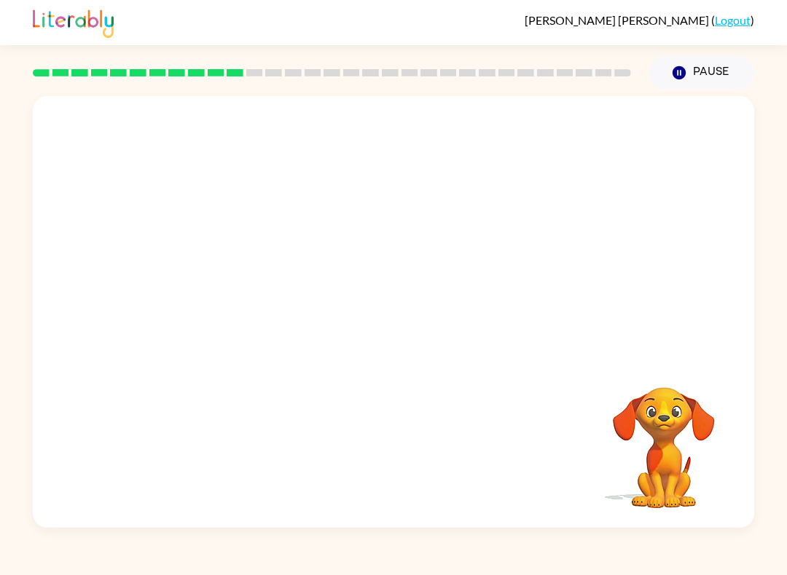
click at [596, 138] on video "Your browser must support playing .mp4 files to use Literably. Please try using…" at bounding box center [393, 226] width 721 height 261
click at [392, 318] on icon "button" at bounding box center [393, 319] width 25 height 25
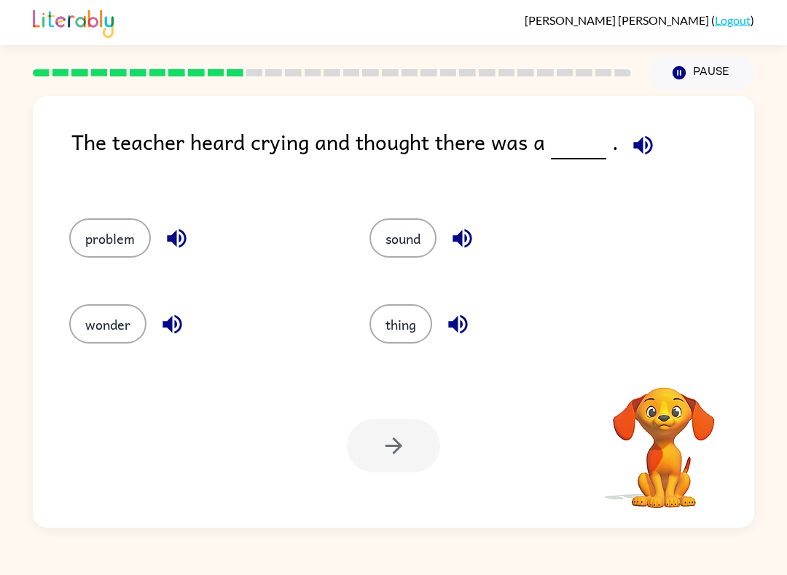
click at [637, 140] on icon "button" at bounding box center [642, 144] width 19 height 19
click at [122, 247] on button "problem" at bounding box center [110, 237] width 82 height 39
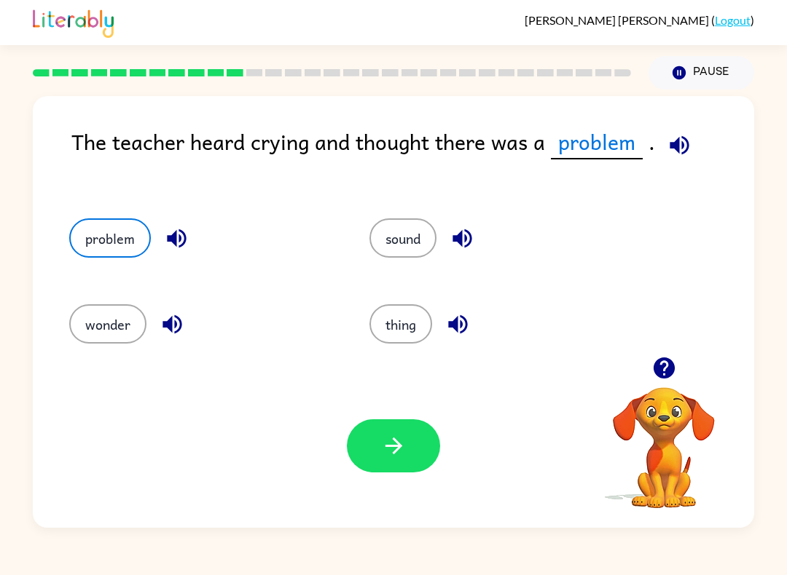
click at [674, 144] on icon "button" at bounding box center [678, 144] width 19 height 19
click at [406, 462] on button "button" at bounding box center [393, 446] width 93 height 53
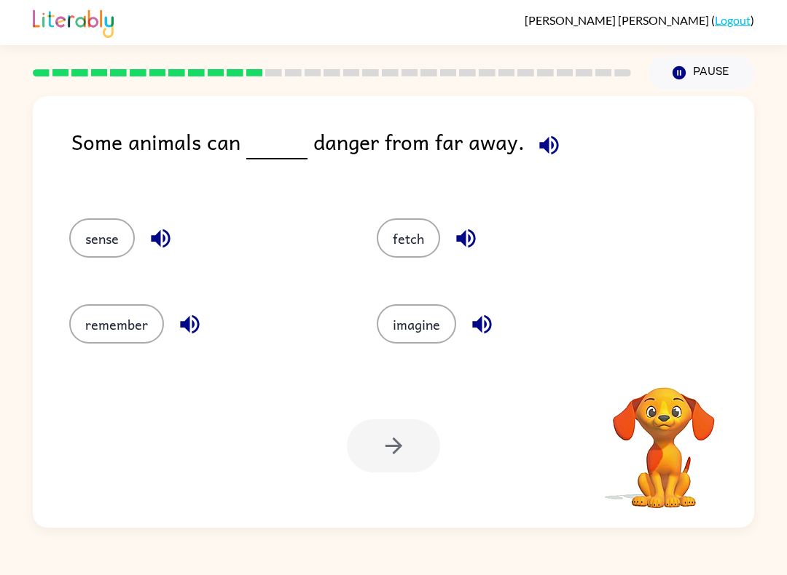
click at [536, 151] on icon "button" at bounding box center [548, 145] width 25 height 25
click at [536, 154] on icon "button" at bounding box center [548, 145] width 25 height 25
click at [536, 157] on icon "button" at bounding box center [548, 145] width 25 height 25
click at [549, 144] on icon "button" at bounding box center [548, 145] width 25 height 25
click at [539, 154] on icon "button" at bounding box center [548, 145] width 25 height 25
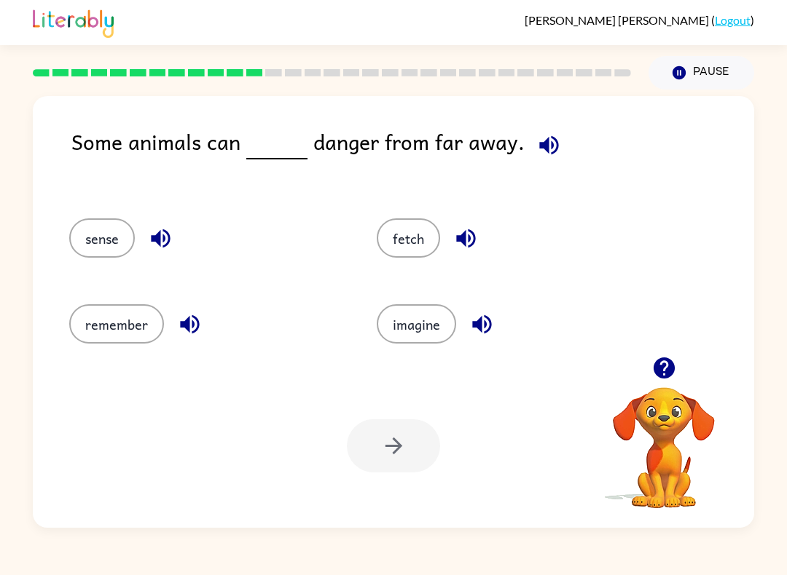
click at [465, 226] on button "button" at bounding box center [465, 238] width 37 height 37
click at [492, 333] on icon "button" at bounding box center [481, 324] width 25 height 25
click at [180, 327] on icon "button" at bounding box center [189, 324] width 19 height 19
click at [173, 237] on icon "button" at bounding box center [160, 238] width 25 height 25
click at [107, 237] on button "sense" at bounding box center [102, 237] width 66 height 39
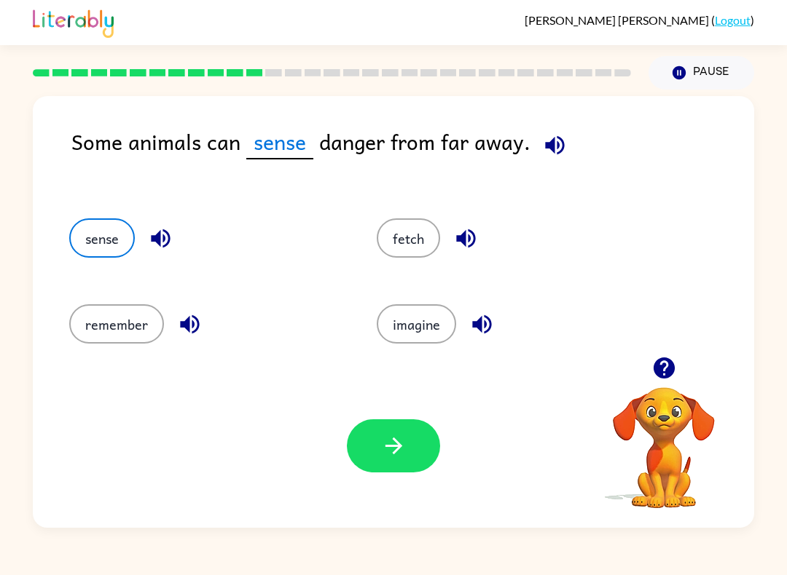
click at [422, 457] on button "button" at bounding box center [393, 446] width 93 height 53
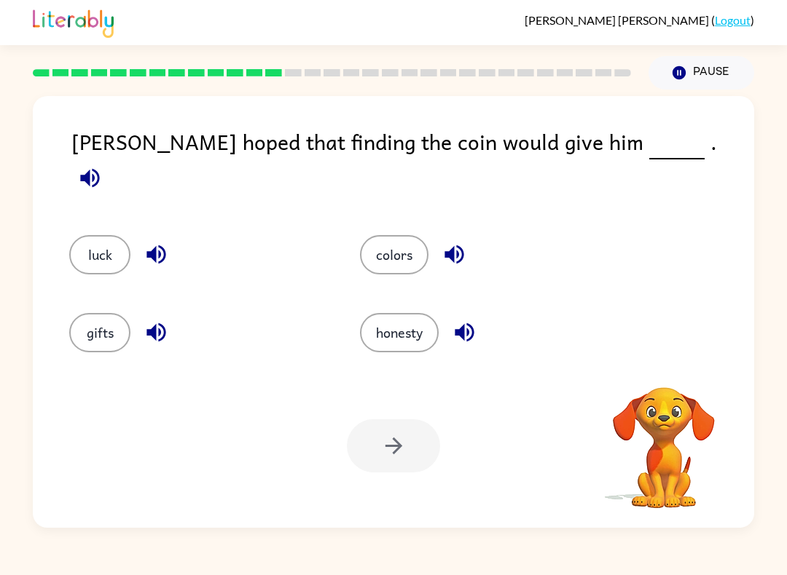
click at [103, 165] on icon "button" at bounding box center [89, 177] width 25 height 25
click at [109, 162] on button "button" at bounding box center [89, 177] width 37 height 37
click at [101, 235] on button "luck" at bounding box center [99, 254] width 61 height 39
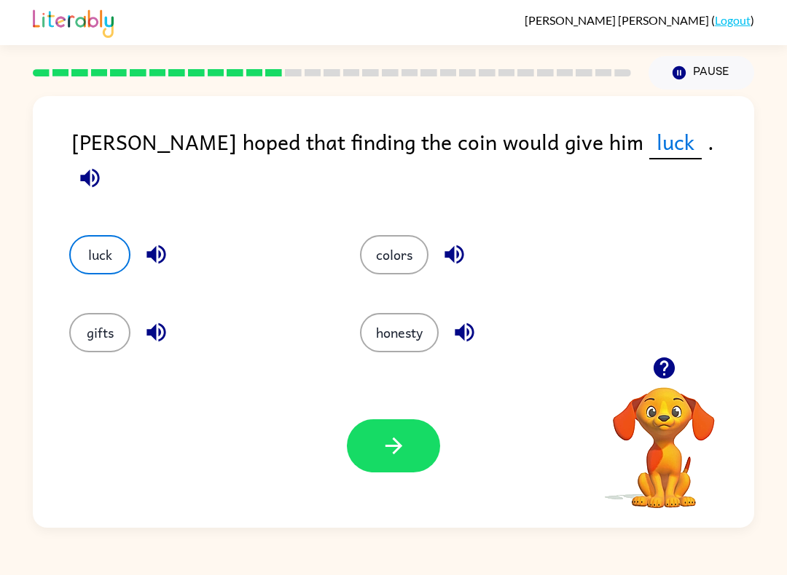
click at [423, 462] on button "button" at bounding box center [393, 446] width 93 height 53
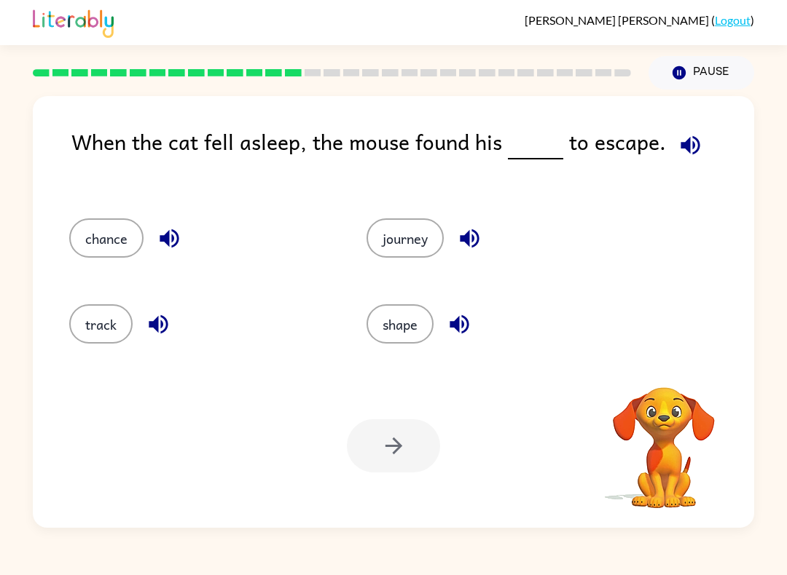
click at [675, 176] on div "When the cat fell asleep, the mouse found his to escape." at bounding box center [412, 157] width 682 height 64
click at [674, 176] on div "When the cat fell asleep, the mouse found his to escape." at bounding box center [412, 157] width 682 height 64
click at [683, 154] on icon "button" at bounding box center [689, 145] width 25 height 25
click at [127, 229] on button "chance" at bounding box center [106, 237] width 74 height 39
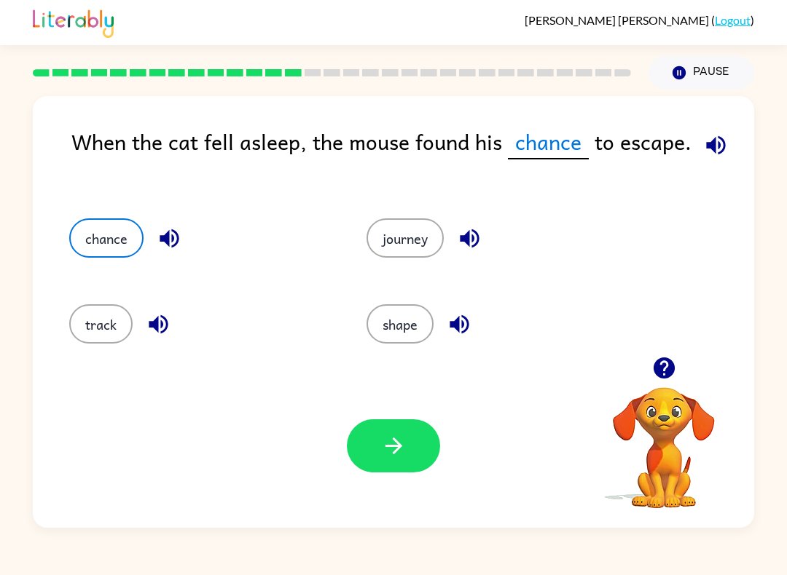
click at [408, 463] on button "button" at bounding box center [393, 446] width 93 height 53
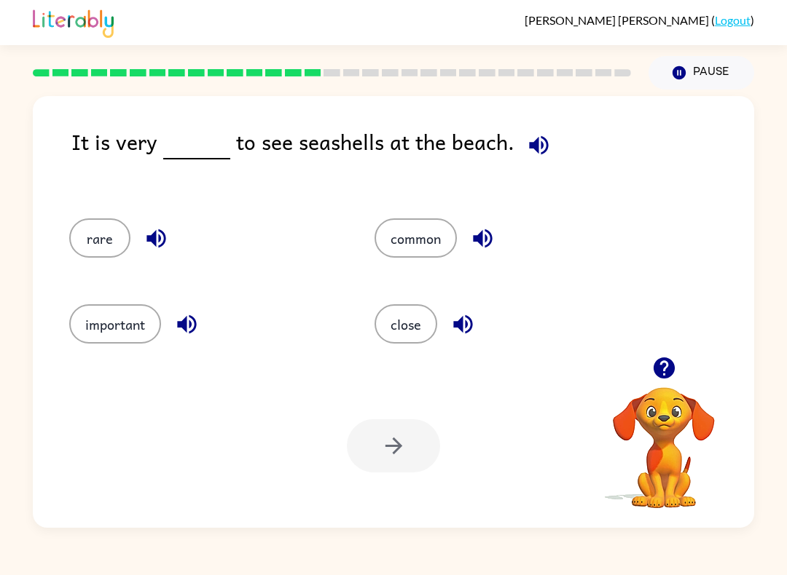
click at [438, 235] on button "common" at bounding box center [415, 237] width 82 height 39
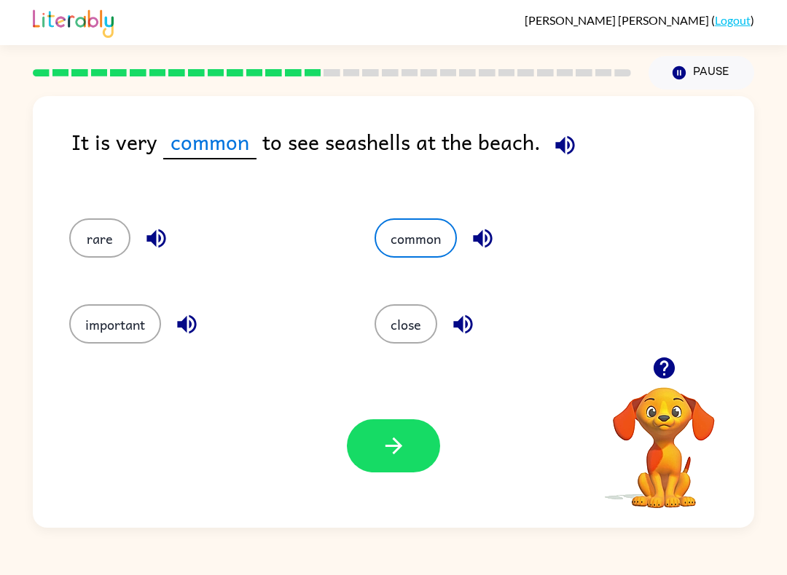
click at [405, 450] on icon "button" at bounding box center [393, 445] width 25 height 25
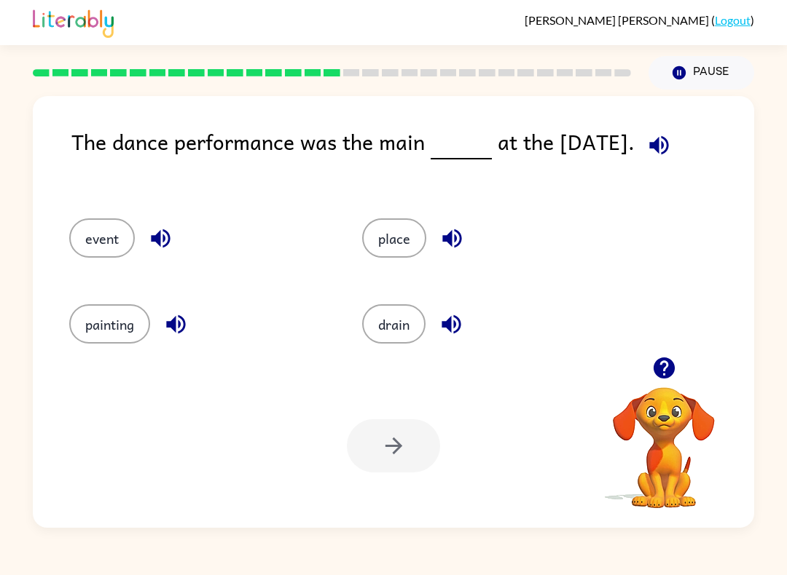
click at [670, 138] on icon "button" at bounding box center [658, 145] width 25 height 25
click at [670, 143] on icon "button" at bounding box center [658, 145] width 25 height 25
click at [658, 158] on icon "button" at bounding box center [658, 145] width 25 height 25
click at [400, 355] on div "drain" at bounding box center [480, 320] width 293 height 86
click at [173, 328] on icon "button" at bounding box center [175, 324] width 19 height 19
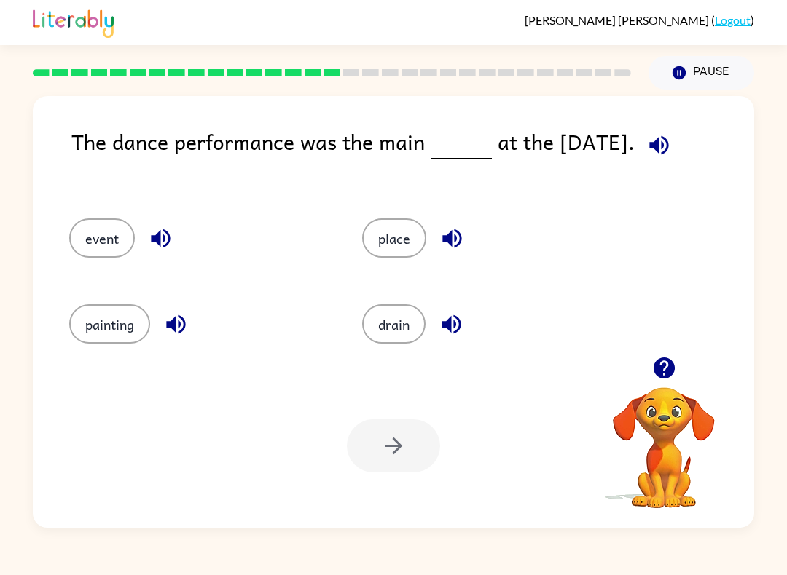
click at [171, 338] on button "button" at bounding box center [175, 324] width 37 height 37
click at [112, 232] on button "event" at bounding box center [102, 237] width 66 height 39
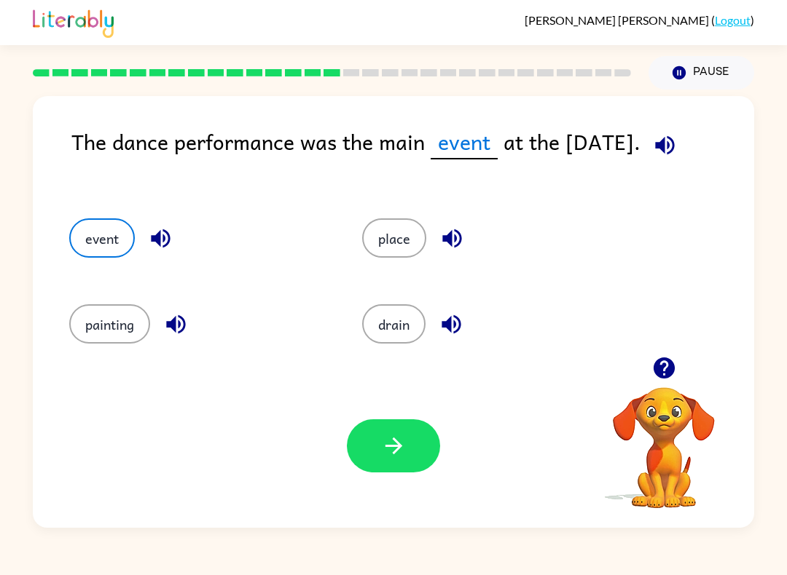
click at [395, 457] on icon "button" at bounding box center [393, 445] width 25 height 25
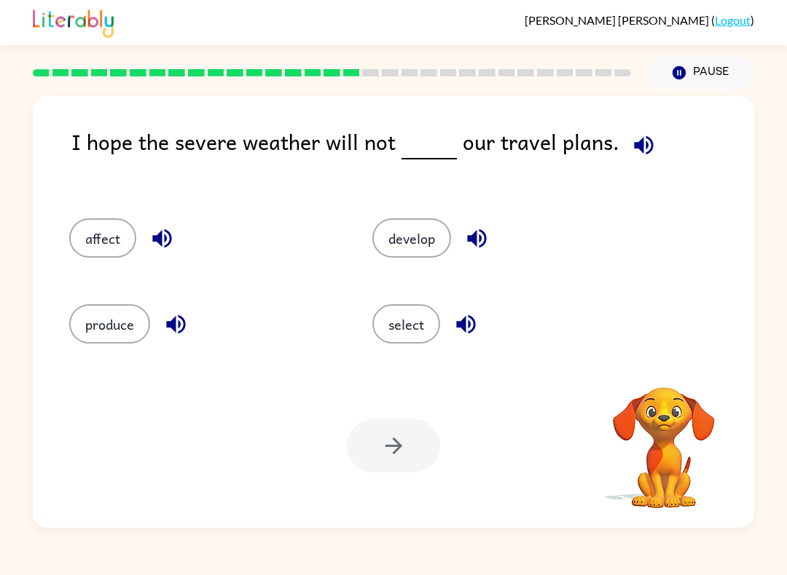
click at [642, 147] on icon "button" at bounding box center [643, 145] width 25 height 25
click at [113, 251] on button "affect" at bounding box center [102, 237] width 67 height 39
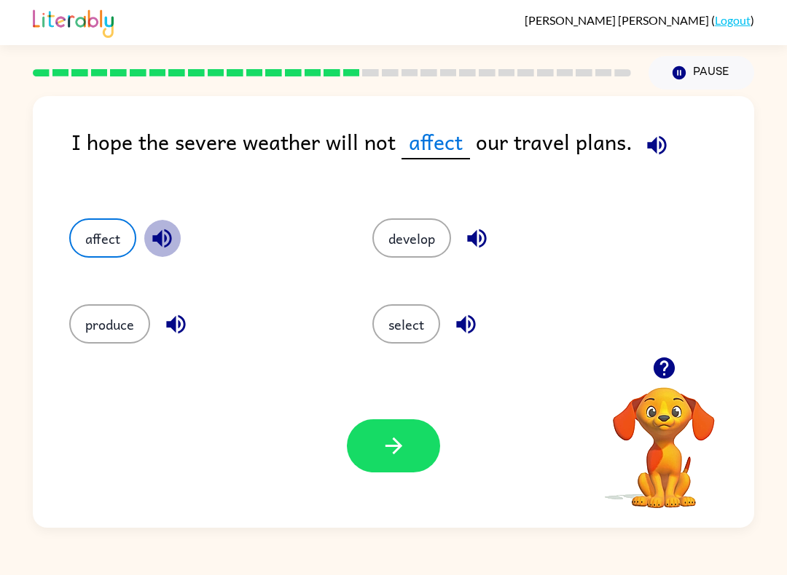
click at [162, 240] on icon "button" at bounding box center [161, 238] width 25 height 25
click at [399, 448] on icon "button" at bounding box center [393, 446] width 17 height 17
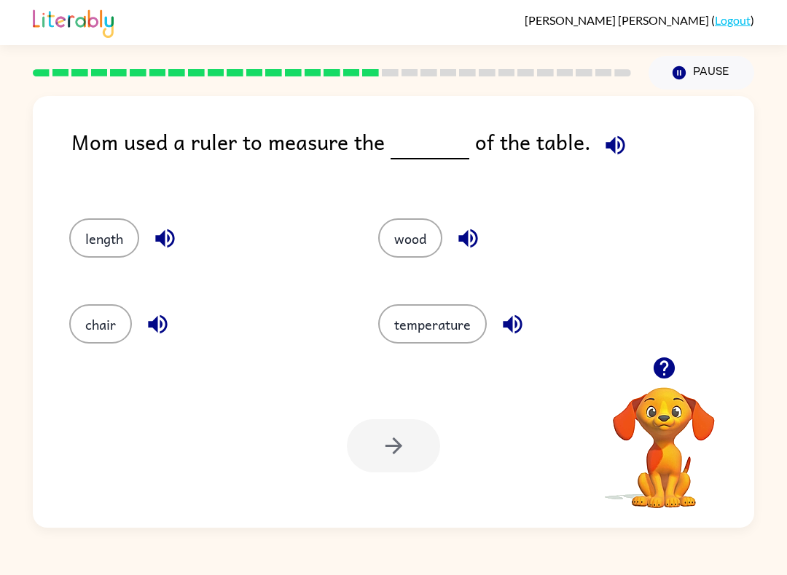
click at [614, 149] on icon "button" at bounding box center [614, 145] width 25 height 25
click at [110, 335] on button "chair" at bounding box center [100, 323] width 63 height 39
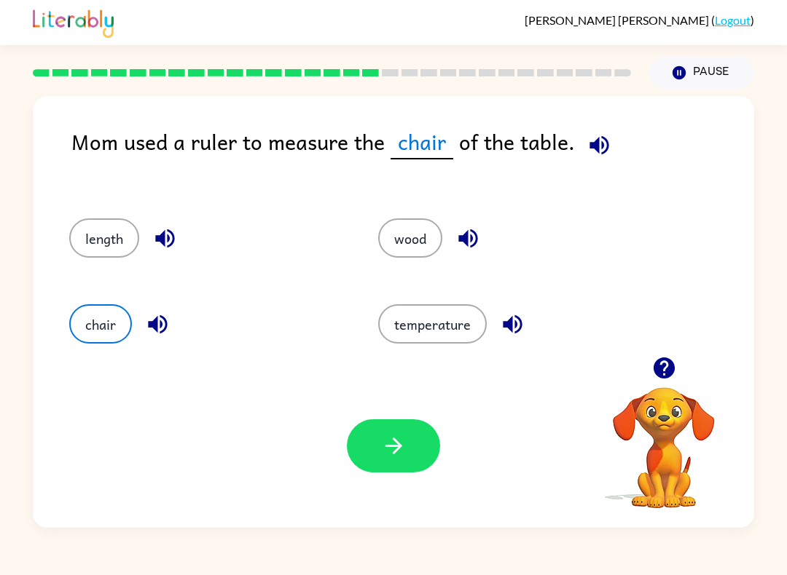
click at [397, 443] on icon "button" at bounding box center [393, 446] width 17 height 17
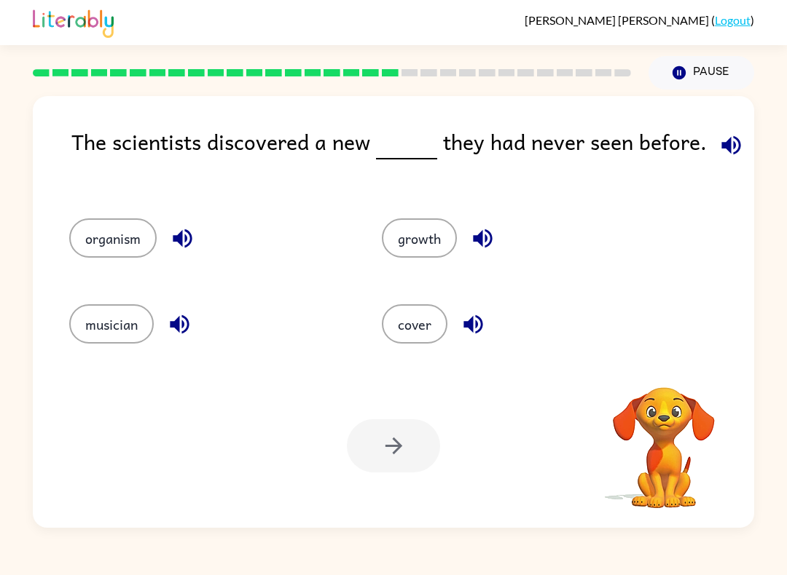
click at [740, 149] on button "button" at bounding box center [730, 145] width 37 height 37
click at [197, 237] on button "button" at bounding box center [182, 238] width 37 height 37
click at [102, 240] on button "organism" at bounding box center [112, 237] width 87 height 39
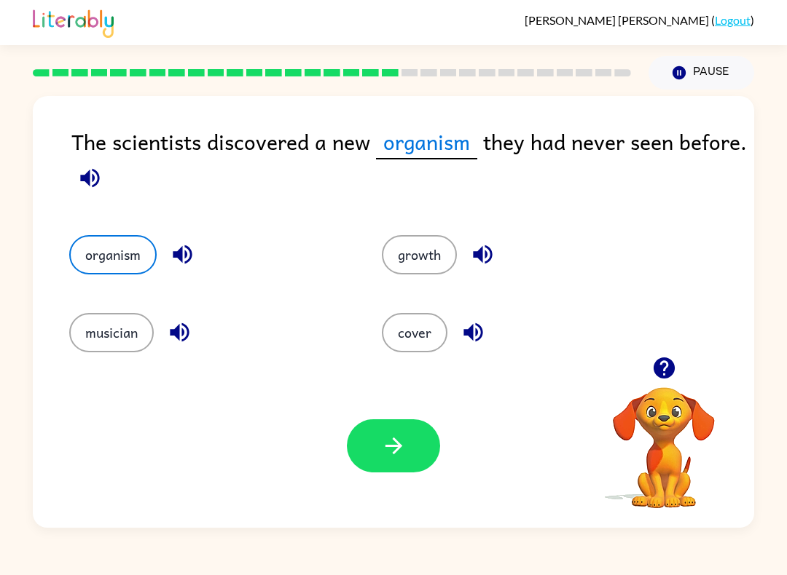
click at [402, 454] on icon "button" at bounding box center [393, 445] width 25 height 25
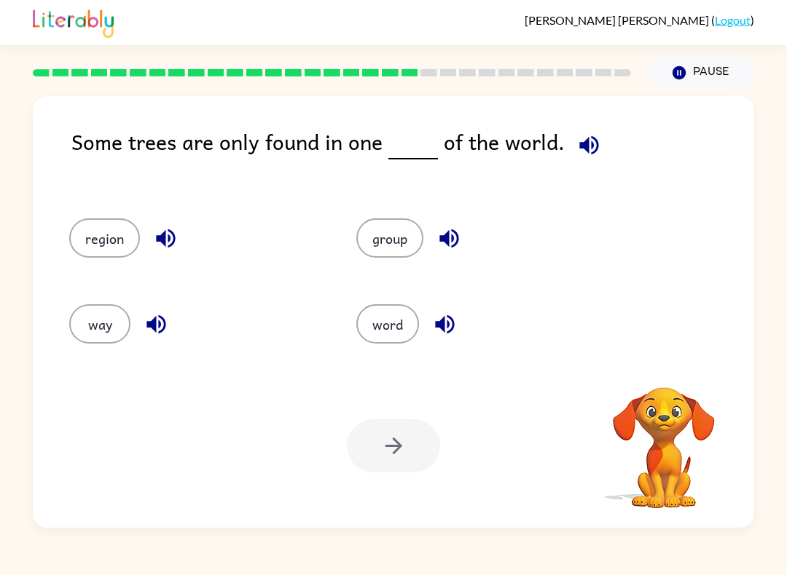
click at [582, 146] on icon "button" at bounding box center [588, 144] width 19 height 19
click at [396, 446] on div at bounding box center [393, 446] width 93 height 53
click at [113, 330] on button "way" at bounding box center [99, 323] width 61 height 39
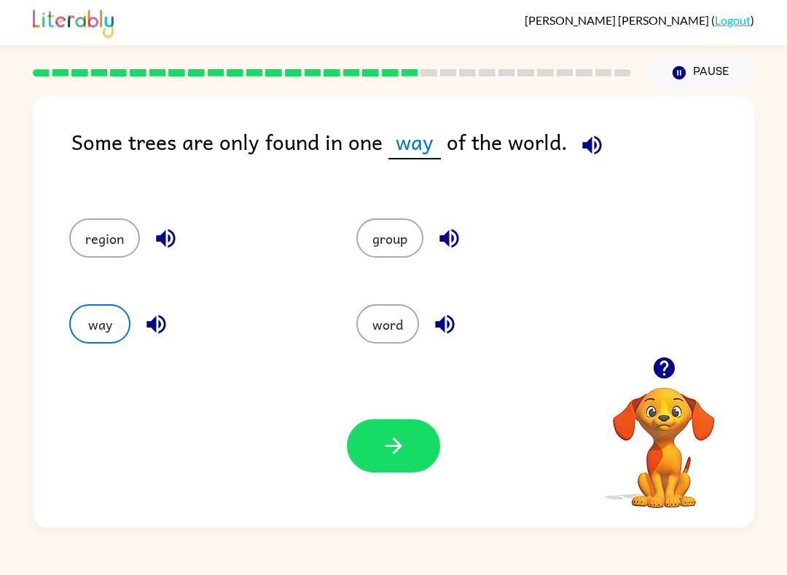
click at [431, 449] on button "button" at bounding box center [393, 446] width 93 height 53
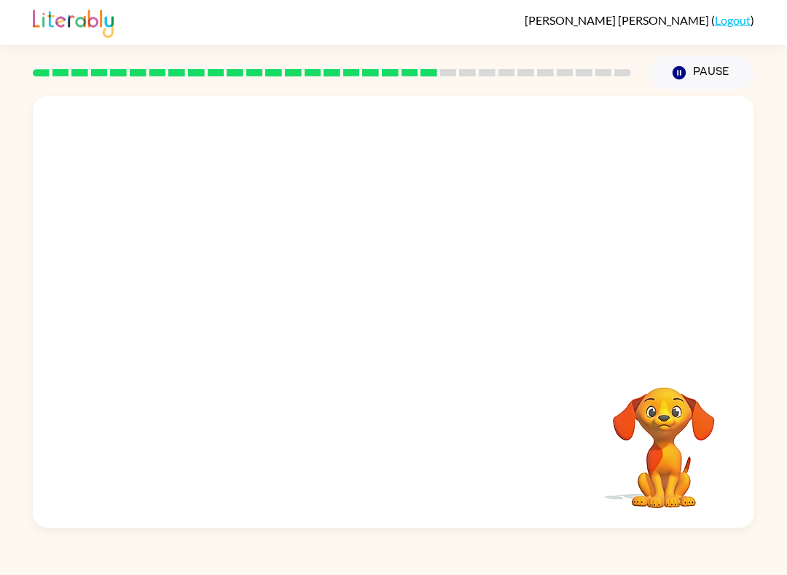
click at [277, 112] on video "Your browser must support playing .mp4 files to use Literably. Please try using…" at bounding box center [393, 226] width 721 height 261
click at [273, 123] on video "Your browser must support playing .mp4 files to use Literably. Please try using…" at bounding box center [393, 226] width 721 height 261
click at [267, 114] on video "Your browser must support playing .mp4 files to use Literably. Please try using…" at bounding box center [393, 226] width 721 height 261
click at [420, 323] on button "button" at bounding box center [393, 319] width 93 height 53
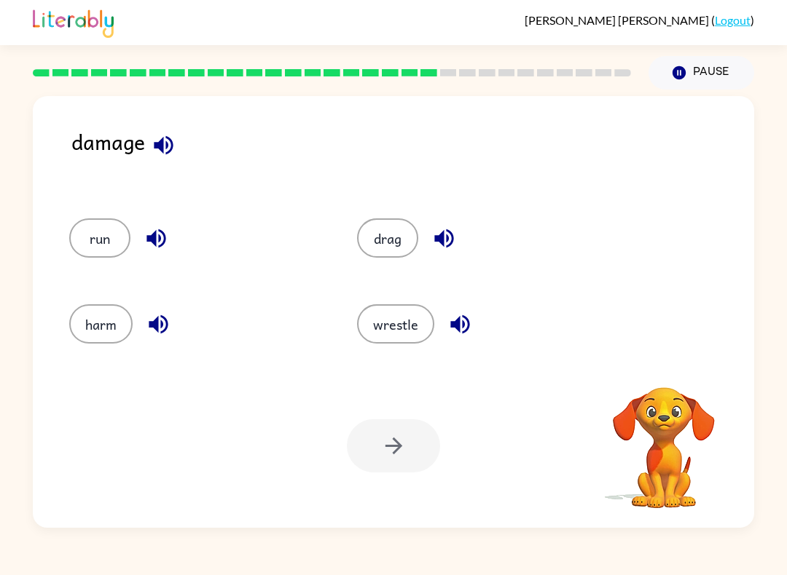
click at [177, 130] on div "damage" at bounding box center [412, 157] width 682 height 64
click at [164, 141] on icon "button" at bounding box center [163, 145] width 25 height 25
click at [75, 332] on button "harm" at bounding box center [100, 323] width 63 height 39
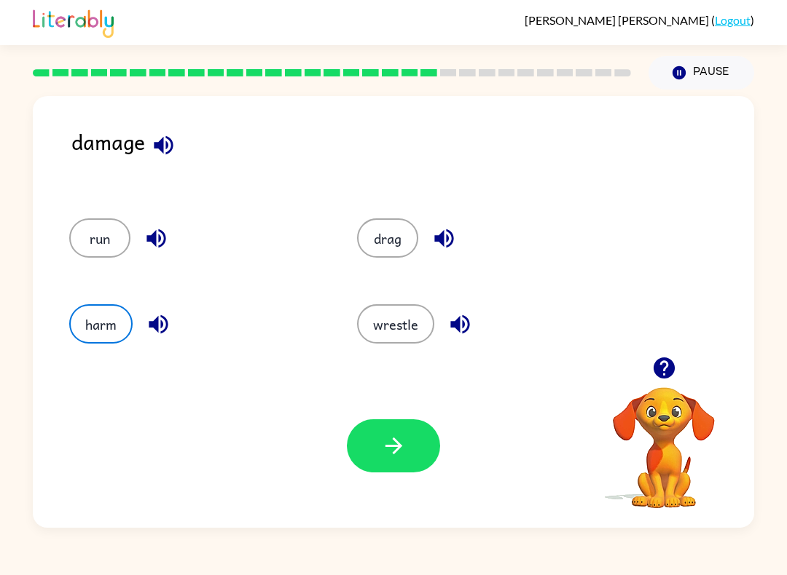
click at [406, 470] on button "button" at bounding box center [393, 446] width 93 height 53
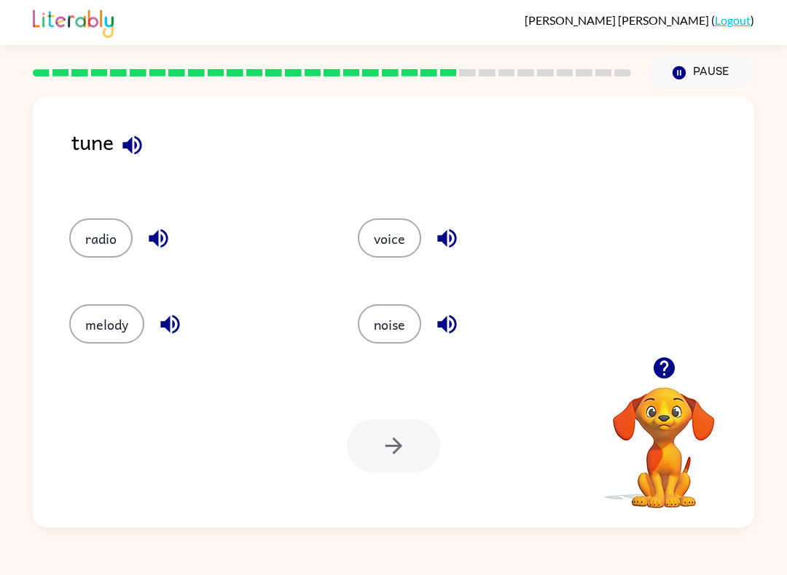
click at [127, 150] on icon "button" at bounding box center [131, 145] width 25 height 25
click at [162, 233] on icon "button" at bounding box center [158, 238] width 25 height 25
click at [109, 237] on button "radio" at bounding box center [100, 237] width 63 height 39
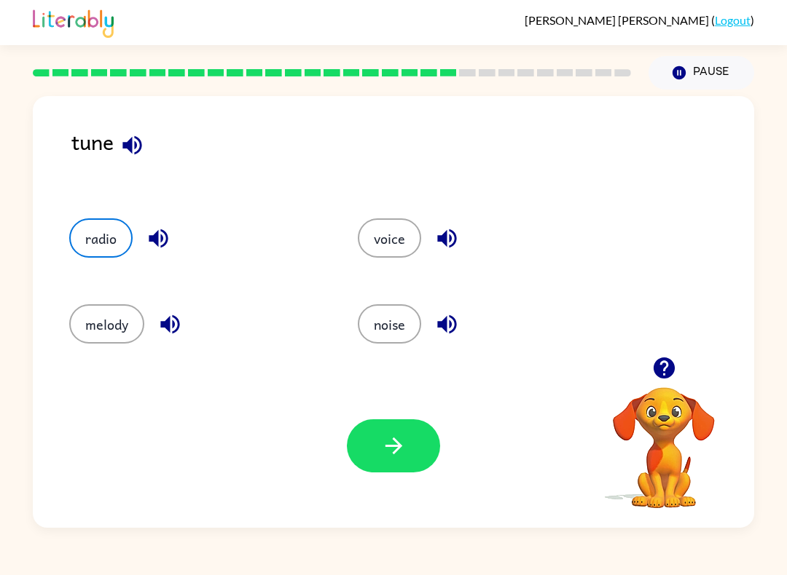
click at [127, 334] on button "melody" at bounding box center [106, 323] width 75 height 39
click at [181, 326] on icon "button" at bounding box center [169, 324] width 25 height 25
click at [451, 459] on div "Your browser must support playing .mp4 files to use Literably. Please try using…" at bounding box center [393, 446] width 721 height 164
click at [411, 444] on button "button" at bounding box center [393, 446] width 93 height 53
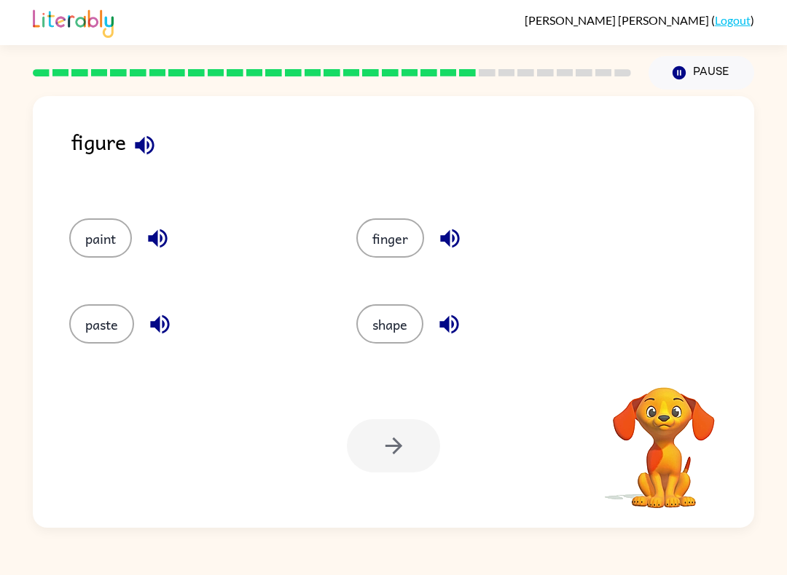
click at [134, 150] on icon "button" at bounding box center [144, 145] width 25 height 25
click at [404, 245] on button "finger" at bounding box center [390, 237] width 68 height 39
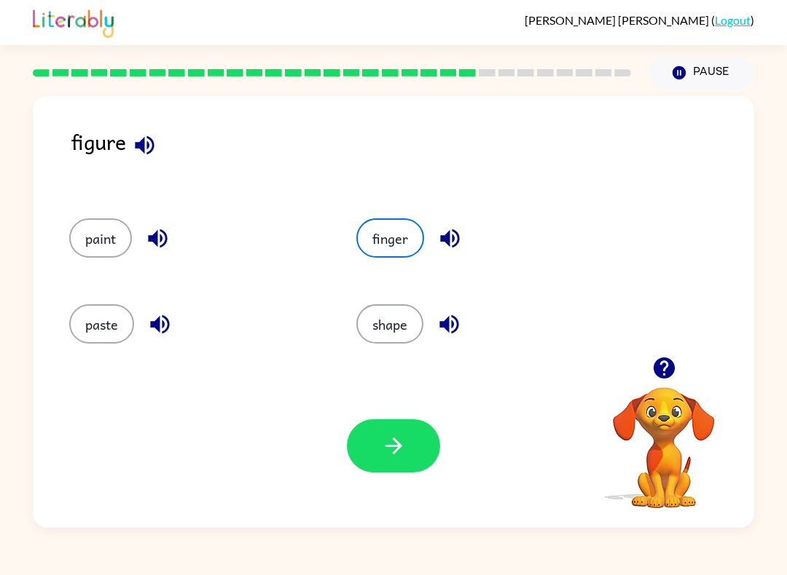
click at [395, 444] on icon "button" at bounding box center [393, 445] width 25 height 25
click at [394, 444] on div at bounding box center [393, 446] width 93 height 53
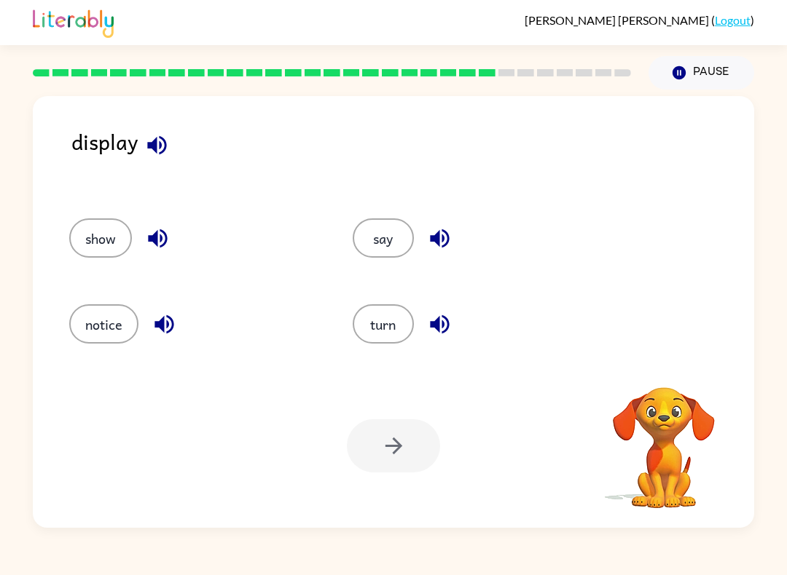
click at [139, 151] on button "button" at bounding box center [156, 145] width 37 height 37
click at [157, 146] on icon "button" at bounding box center [156, 145] width 25 height 25
click at [146, 141] on icon "button" at bounding box center [156, 145] width 25 height 25
click at [156, 143] on icon "button" at bounding box center [156, 144] width 19 height 19
click at [104, 240] on button "show" at bounding box center [100, 237] width 63 height 39
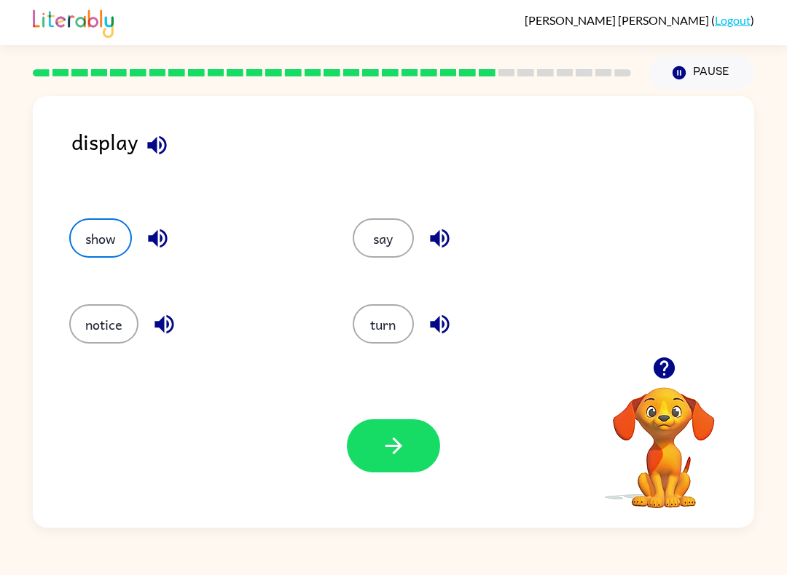
click at [407, 462] on button "button" at bounding box center [393, 446] width 93 height 53
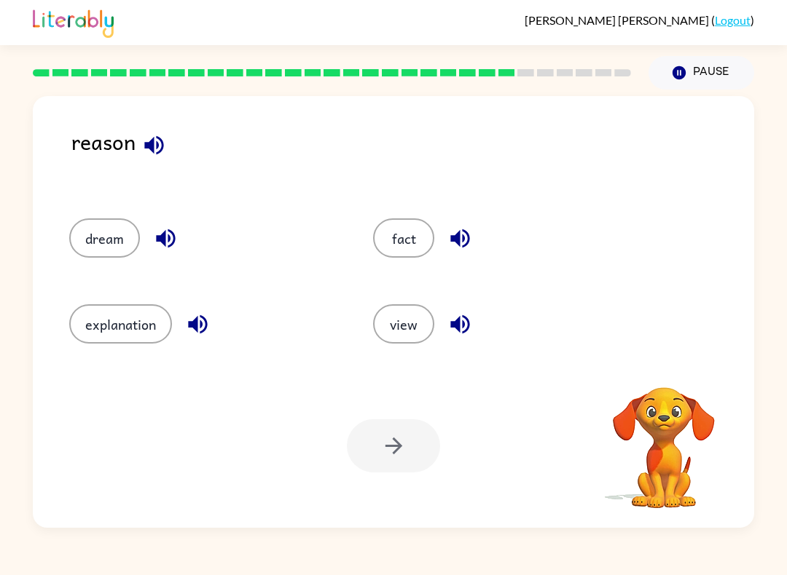
click at [154, 146] on icon "button" at bounding box center [153, 145] width 25 height 25
click at [420, 233] on button "fact" at bounding box center [403, 237] width 61 height 39
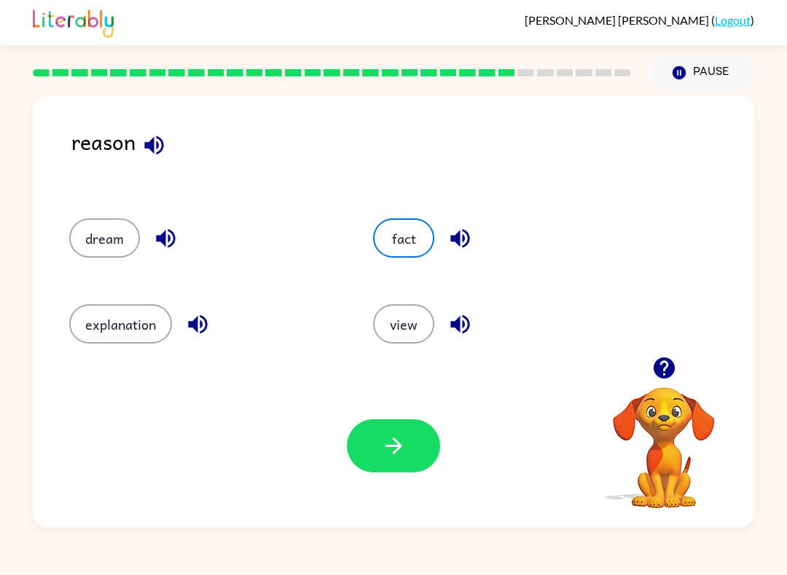
click at [125, 319] on button "explanation" at bounding box center [120, 323] width 103 height 39
click at [387, 468] on button "button" at bounding box center [393, 446] width 93 height 53
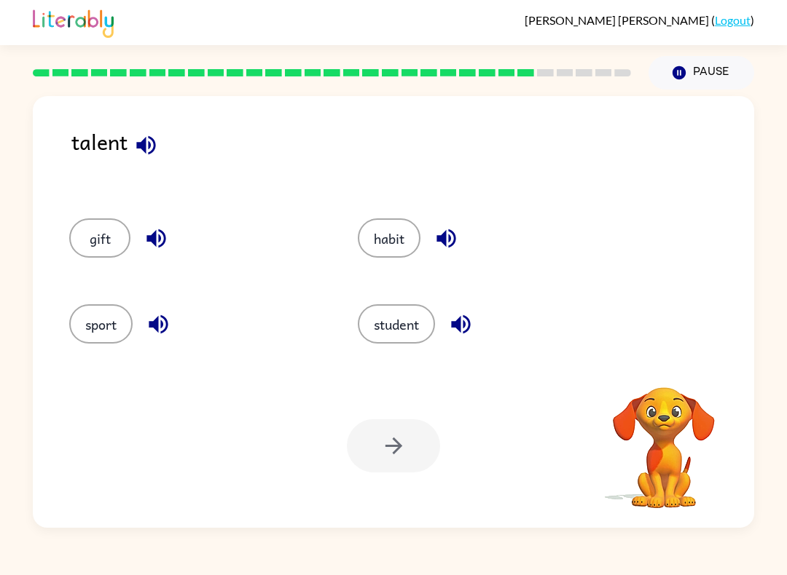
click at [150, 138] on icon "button" at bounding box center [145, 144] width 19 height 19
click at [101, 316] on button "sport" at bounding box center [100, 323] width 63 height 39
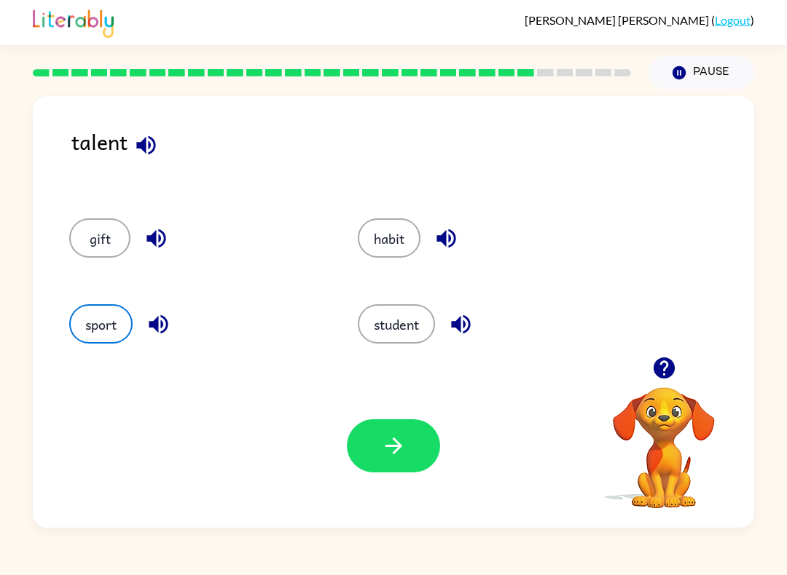
click at [375, 442] on button "button" at bounding box center [393, 446] width 93 height 53
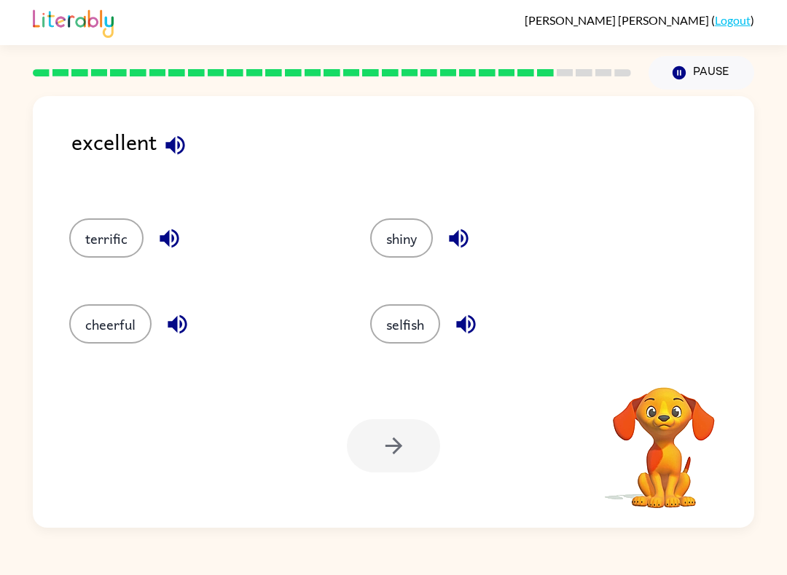
click at [175, 146] on icon "button" at bounding box center [174, 144] width 19 height 19
click at [124, 238] on button "terrific" at bounding box center [106, 237] width 74 height 39
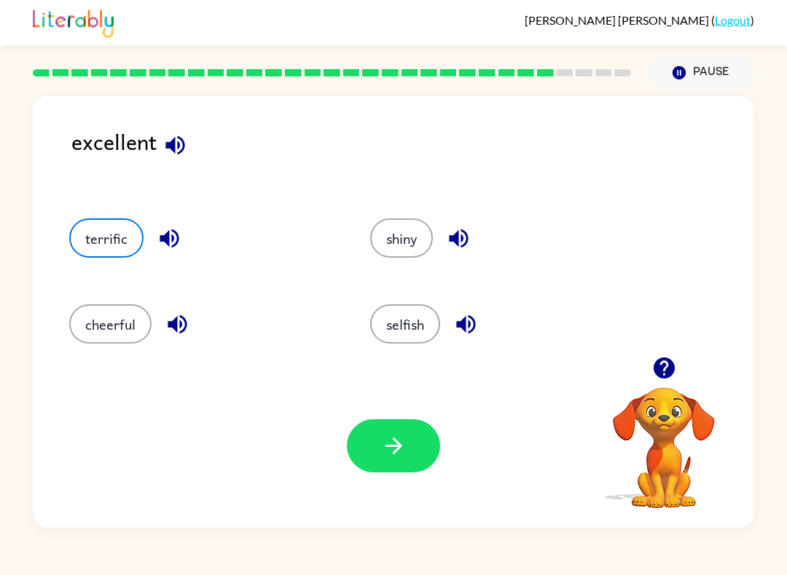
click at [200, 238] on div "terrific" at bounding box center [202, 237] width 267 height 39
click at [178, 237] on icon "button" at bounding box center [168, 238] width 19 height 19
click at [406, 446] on button "button" at bounding box center [393, 446] width 93 height 53
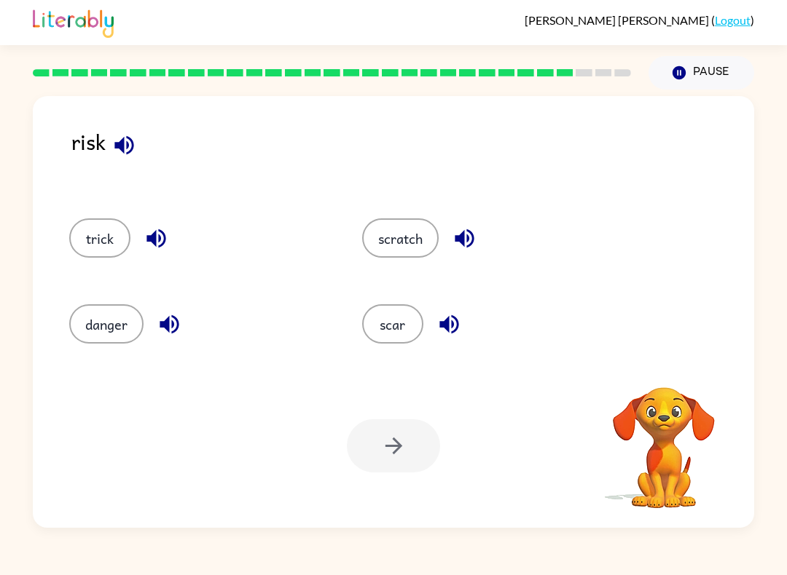
click at [122, 149] on icon "button" at bounding box center [123, 144] width 19 height 19
click at [101, 148] on div "risk" at bounding box center [412, 157] width 682 height 64
click at [127, 315] on button "danger" at bounding box center [106, 323] width 74 height 39
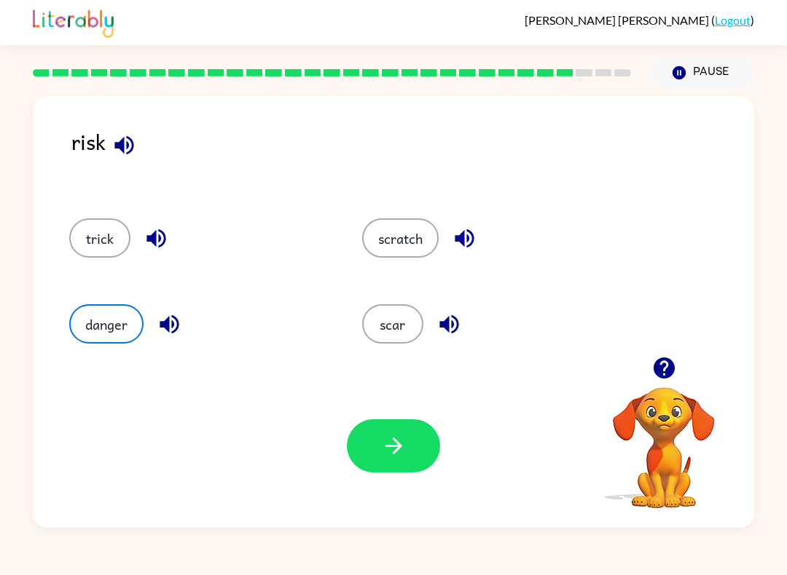
click at [399, 438] on icon "button" at bounding box center [393, 445] width 25 height 25
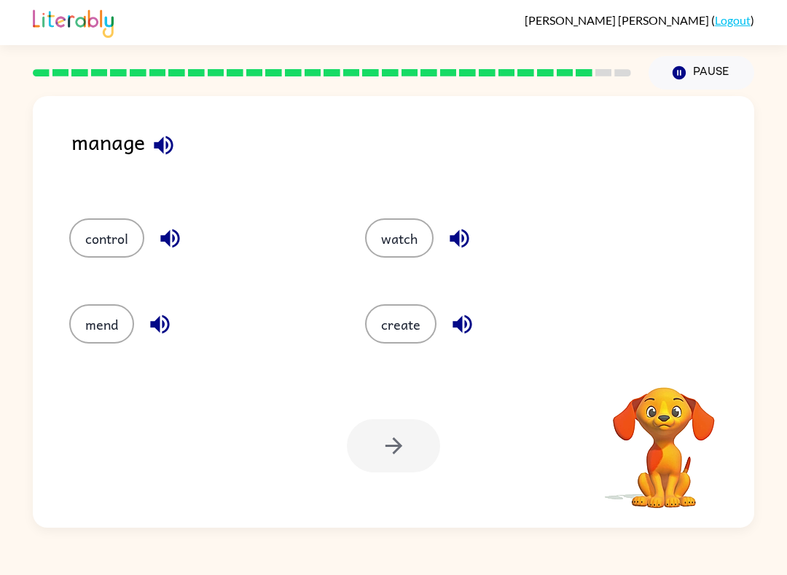
click at [151, 148] on icon "button" at bounding box center [163, 145] width 25 height 25
click at [393, 248] on button "watch" at bounding box center [399, 237] width 68 height 39
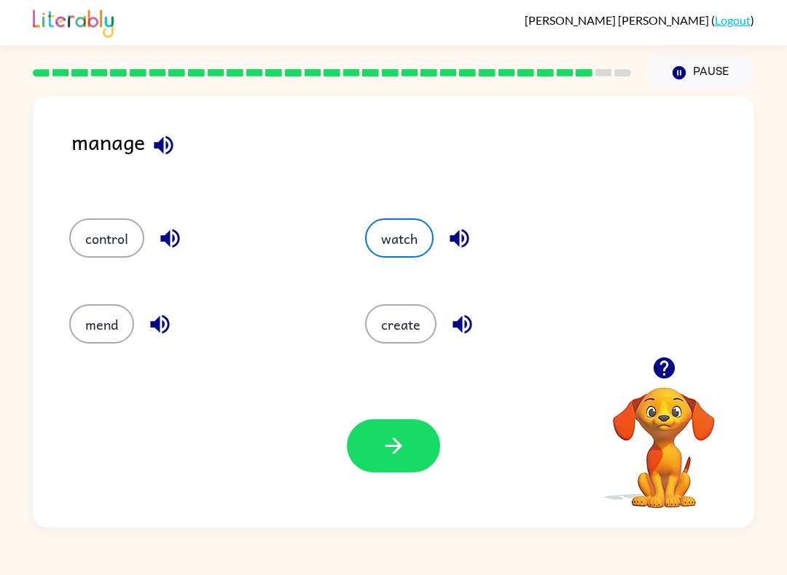
click at [157, 135] on icon "button" at bounding box center [163, 145] width 25 height 25
click at [126, 256] on button "control" at bounding box center [106, 237] width 75 height 39
click at [165, 235] on icon "button" at bounding box center [169, 238] width 25 height 25
click at [409, 464] on button "button" at bounding box center [393, 446] width 93 height 53
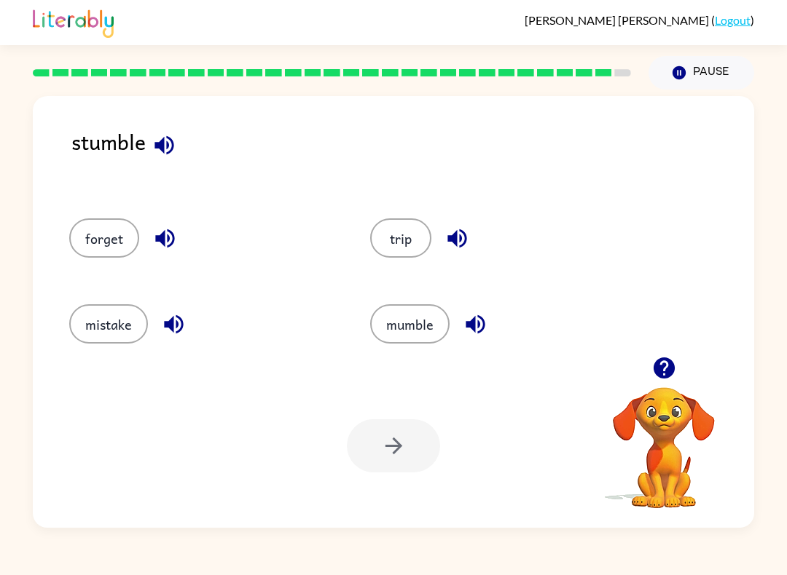
click at [157, 124] on div "stumble forget trip mistake mumble Your browser must support playing .mp4 files…" at bounding box center [393, 312] width 721 height 432
click at [165, 152] on icon "button" at bounding box center [163, 145] width 25 height 25
click at [98, 325] on button "mistake" at bounding box center [108, 323] width 79 height 39
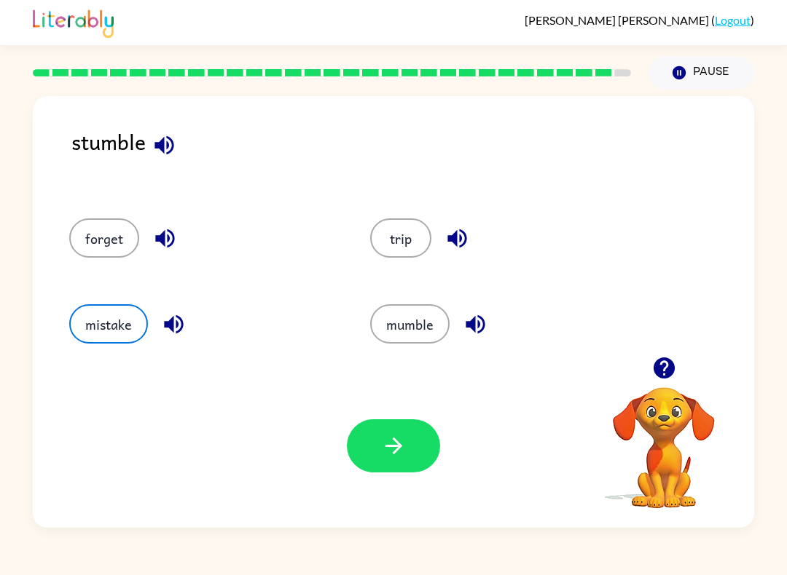
click at [362, 465] on button "button" at bounding box center [393, 446] width 93 height 53
